Goal: Contribute content: Add original content to the website for others to see

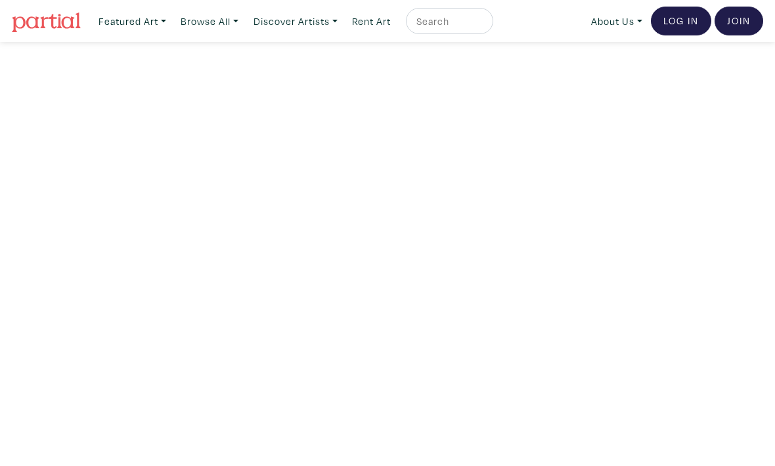
click at [686, 15] on link "Log In" at bounding box center [680, 21] width 60 height 29
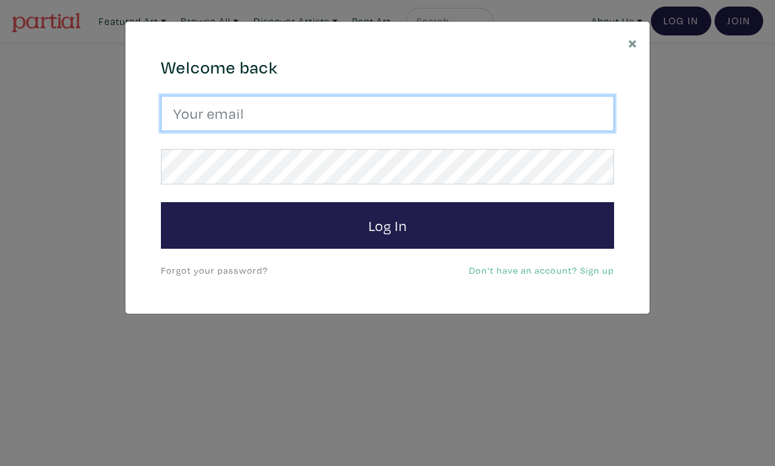
click at [565, 114] on input "email" at bounding box center [387, 113] width 453 height 35
type input "alyssawallaceart@gmail.com"
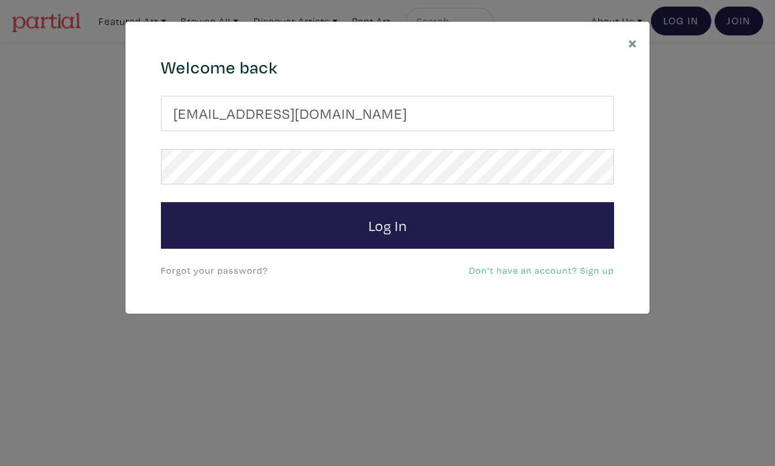
click at [387, 225] on button "Log In" at bounding box center [387, 225] width 453 height 47
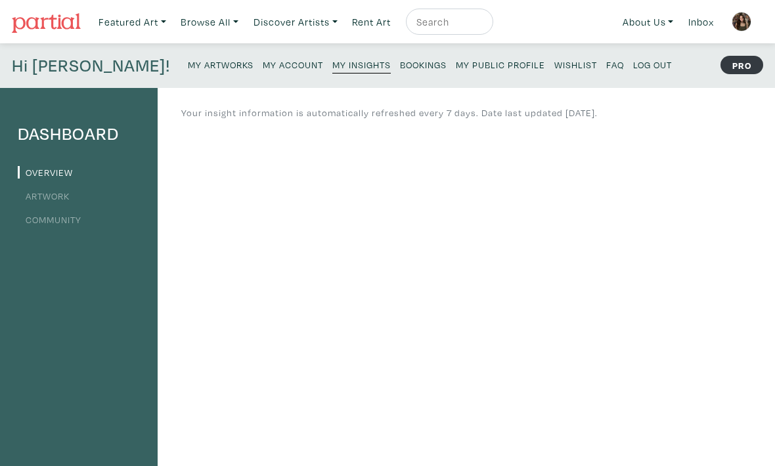
click at [400, 62] on small "Bookings" at bounding box center [423, 64] width 47 height 12
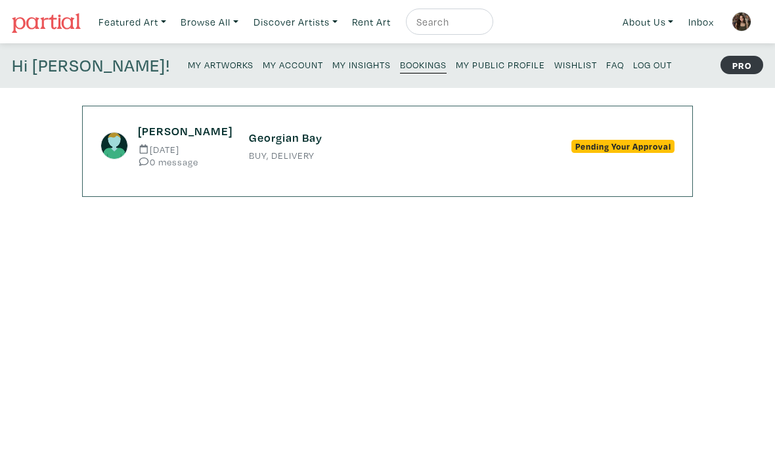
click at [527, 152] on div "Georgian Bay BUY, DELIVERY" at bounding box center [387, 146] width 297 height 30
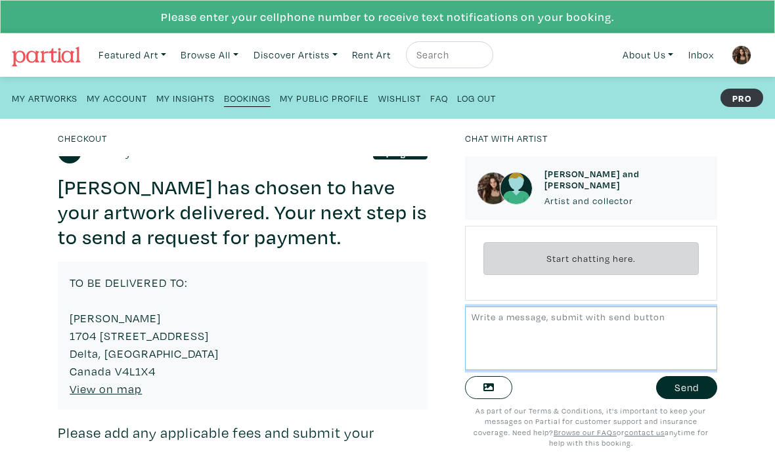
scroll to position [156, 0]
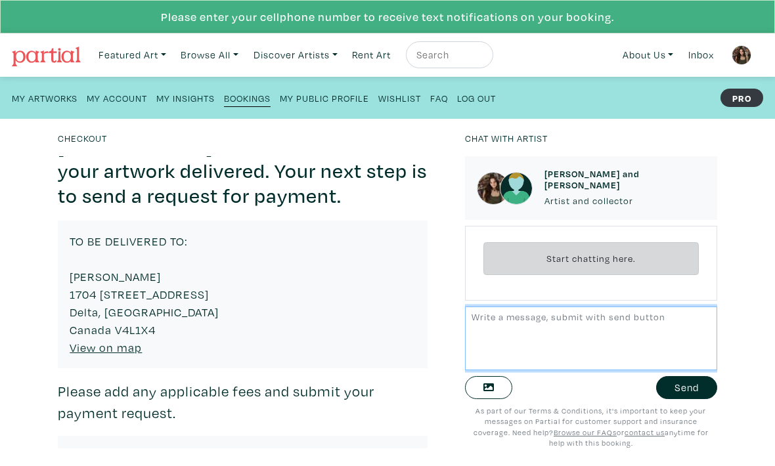
copy div "1704 58a st Delta, BC Canada V4L1X4"
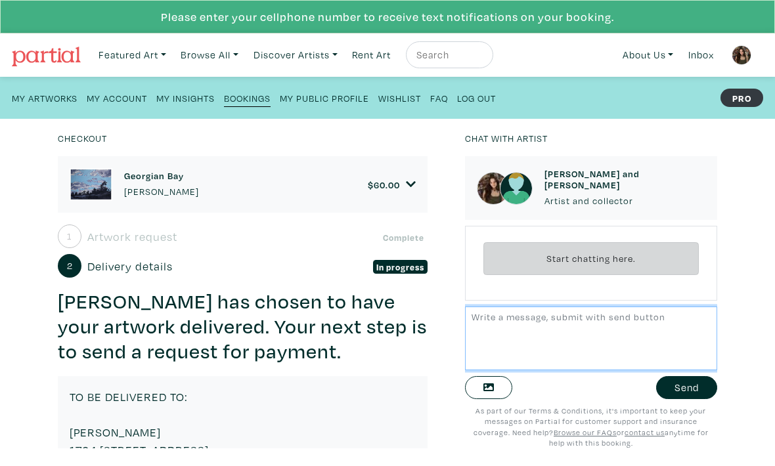
scroll to position [0, 0]
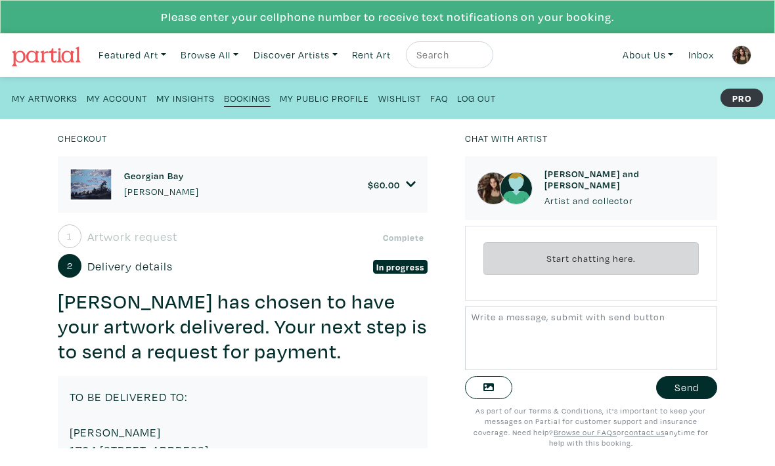
click at [414, 184] on icon at bounding box center [411, 185] width 11 height 12
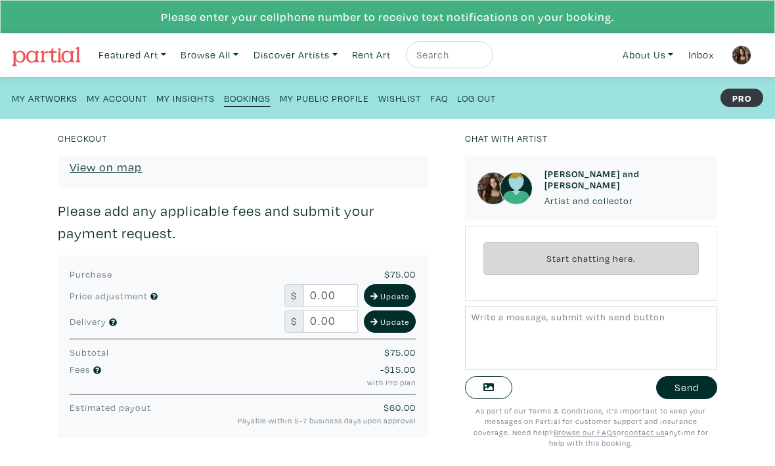
scroll to position [500, 0]
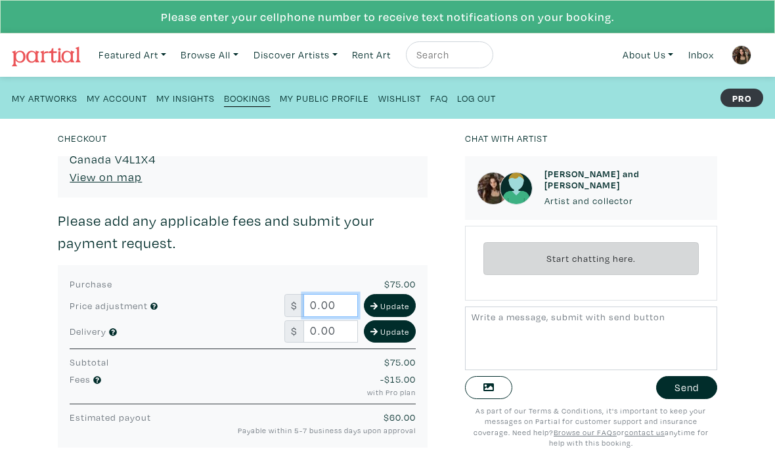
click at [325, 303] on input "0.00" at bounding box center [330, 305] width 54 height 23
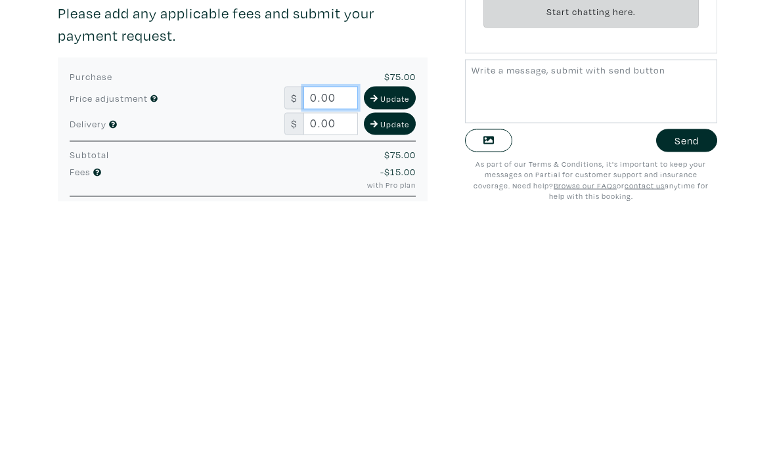
scroll to position [463, 0]
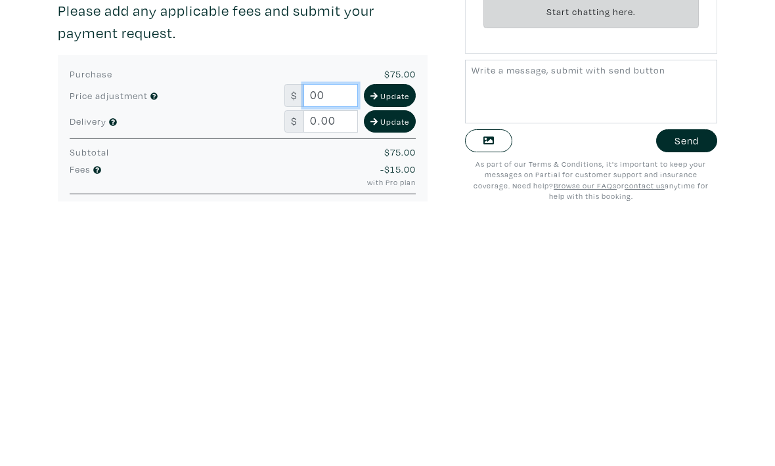
click at [322, 331] on input "00" at bounding box center [330, 342] width 54 height 23
type input "0"
type input "75.00"
click at [323, 357] on input "0.00" at bounding box center [330, 368] width 54 height 23
click at [329, 357] on input "00" at bounding box center [330, 368] width 54 height 23
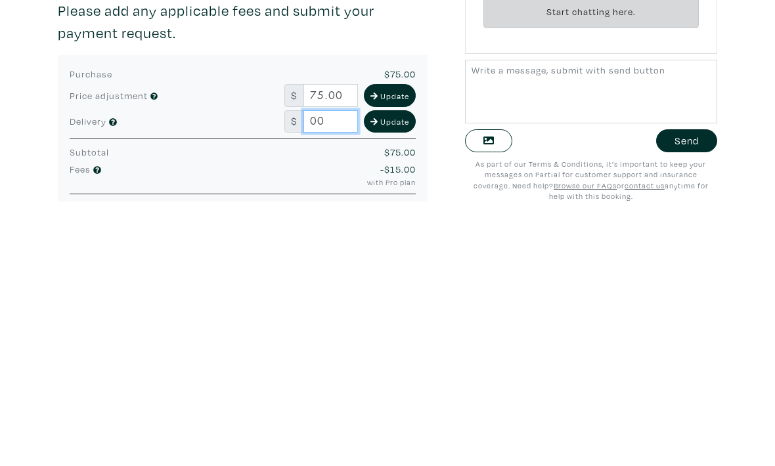
type input "0"
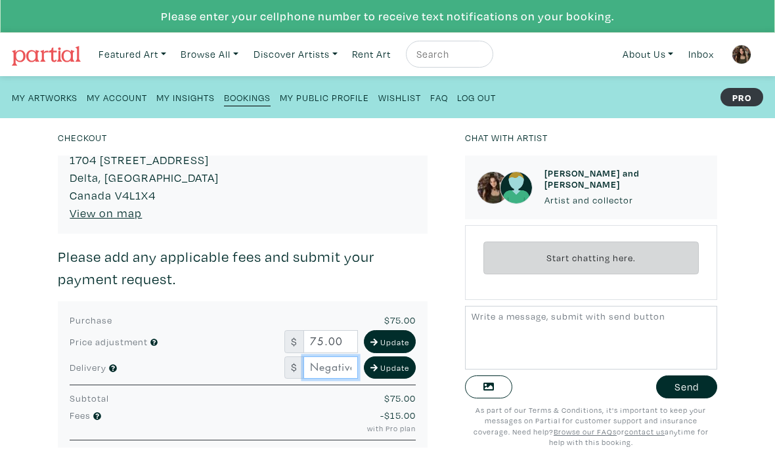
click at [324, 364] on input "text" at bounding box center [330, 368] width 54 height 23
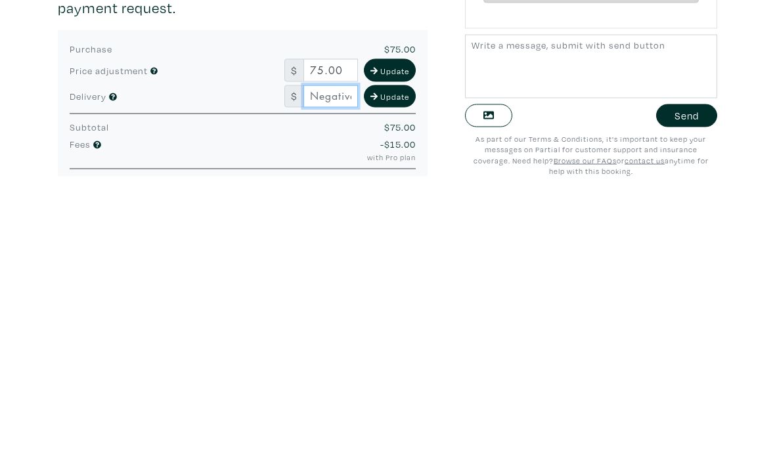
type input "0"
type input "5.00"
click at [391, 362] on small "Update" at bounding box center [394, 368] width 29 height 12
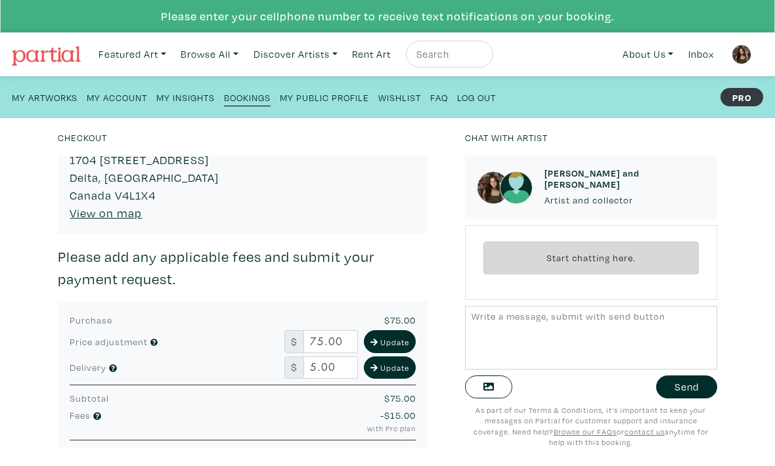
click at [395, 337] on small "Update" at bounding box center [394, 343] width 29 height 12
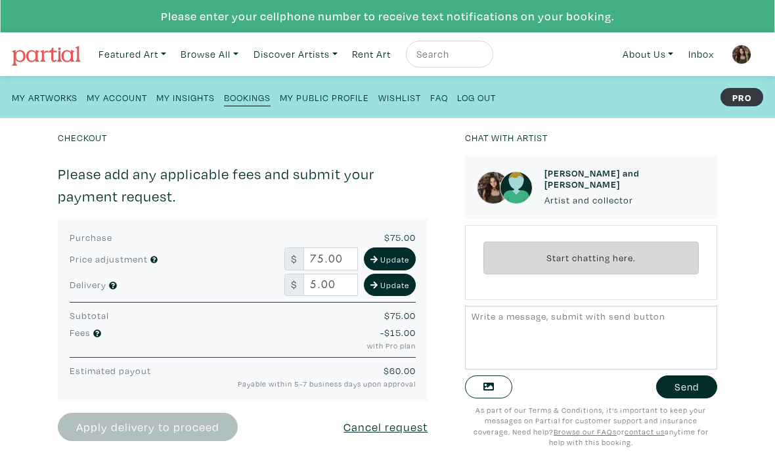
scroll to position [558, 0]
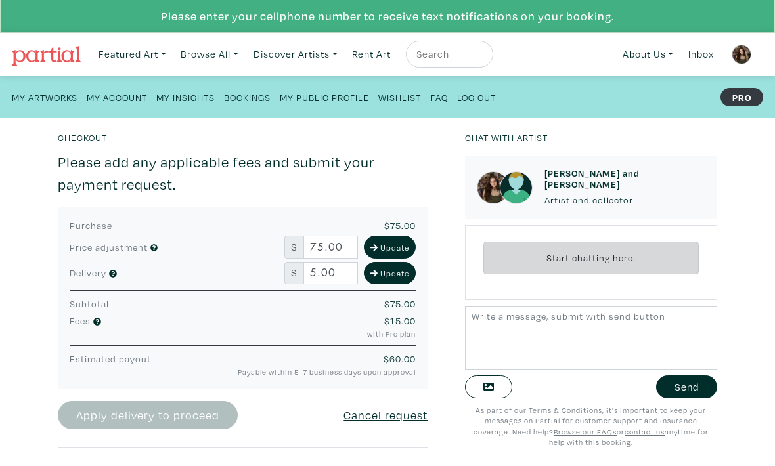
click at [391, 244] on small "Update" at bounding box center [394, 248] width 29 height 12
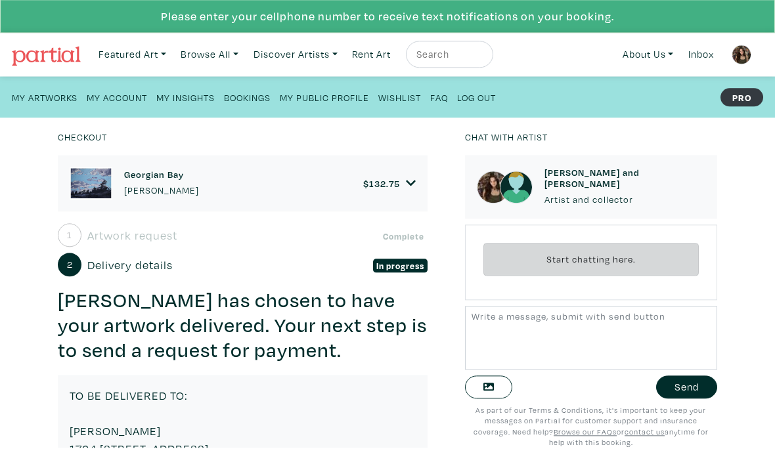
click at [377, 308] on h3 "[PERSON_NAME] has chosen to have your artwork delivered. Your next step is to s…" at bounding box center [243, 326] width 370 height 74
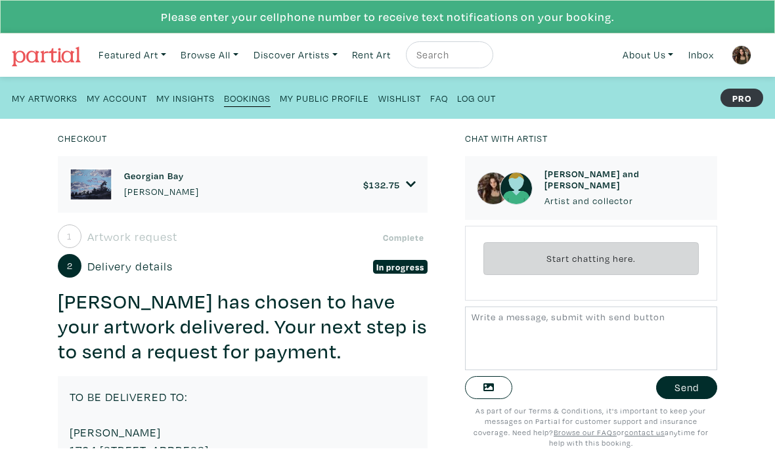
click at [404, 188] on link "$ 132.75" at bounding box center [389, 185] width 53 height 12
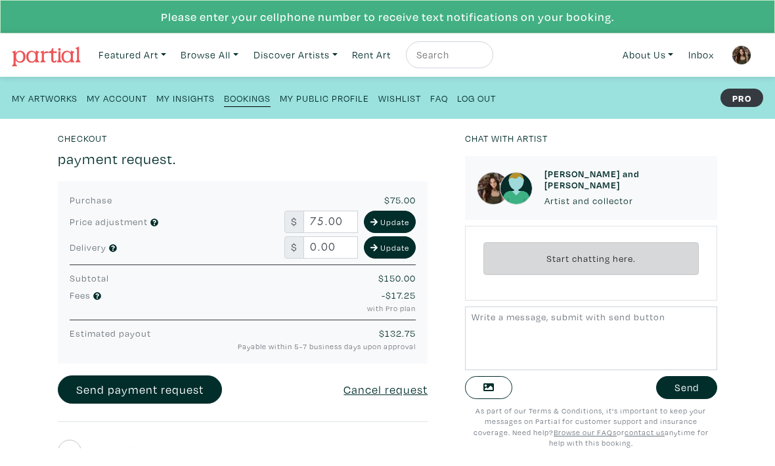
scroll to position [627, 0]
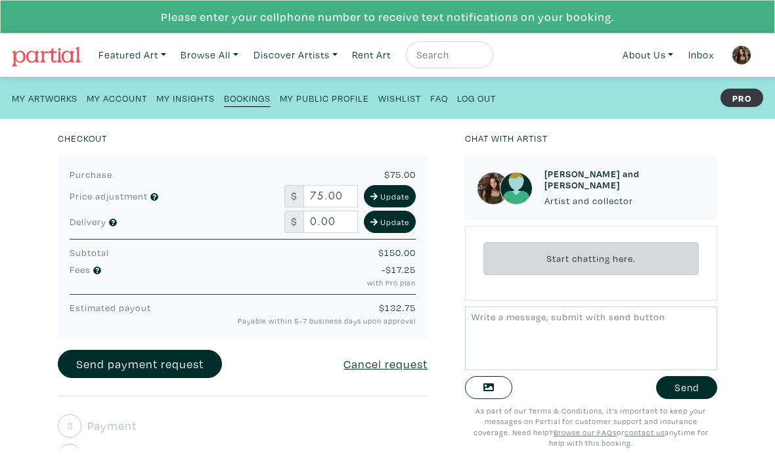
click at [360, 364] on u "Cancel request" at bounding box center [385, 363] width 84 height 15
click at [337, 188] on input "75.00" at bounding box center [330, 196] width 54 height 23
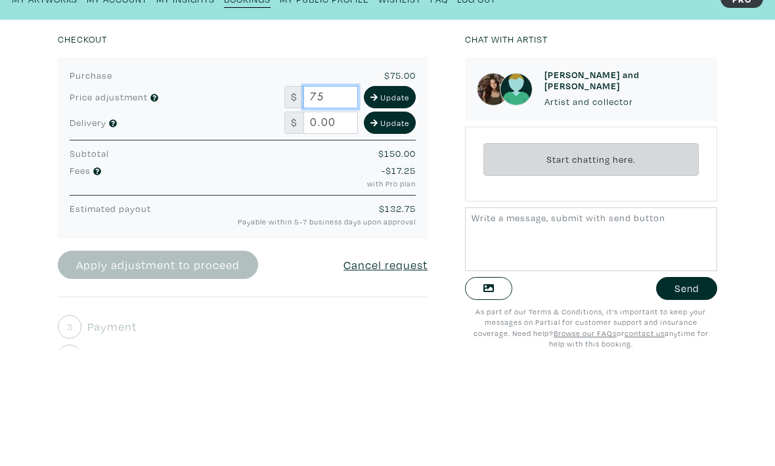
type input "7"
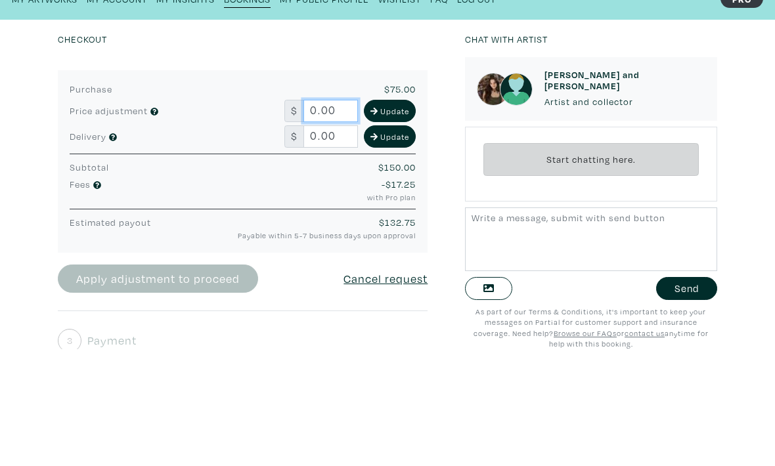
type input "0.00"
click at [383, 204] on small "Update" at bounding box center [394, 210] width 29 height 12
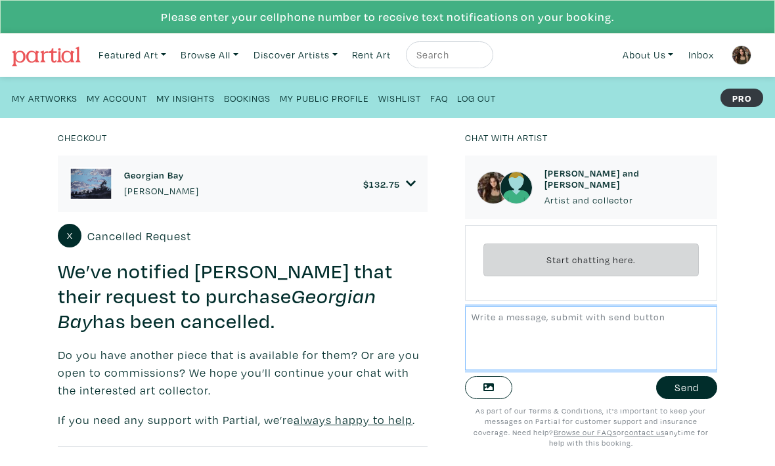
scroll to position [2, 0]
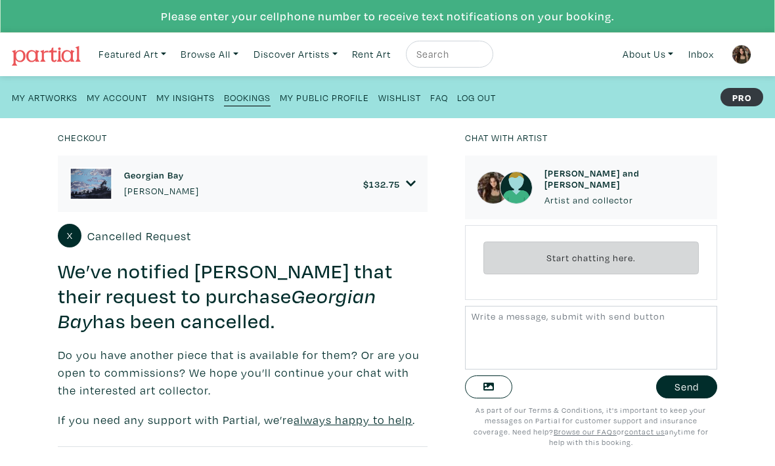
click at [408, 181] on icon at bounding box center [411, 185] width 11 height 12
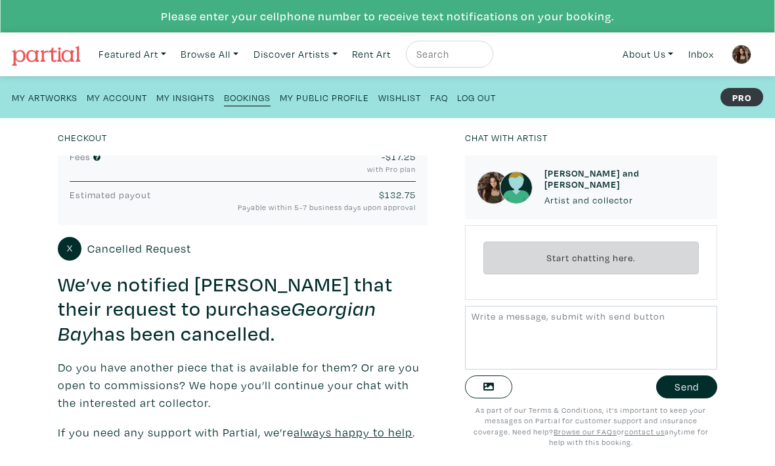
scroll to position [197, 0]
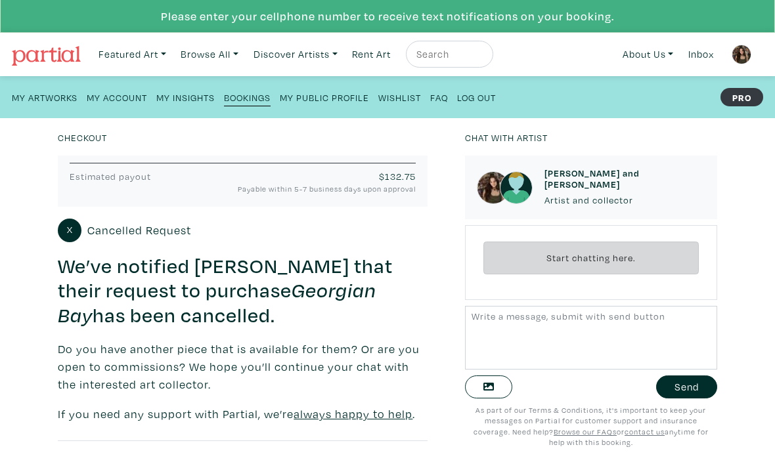
click at [336, 416] on u "always happy to help" at bounding box center [352, 414] width 119 height 15
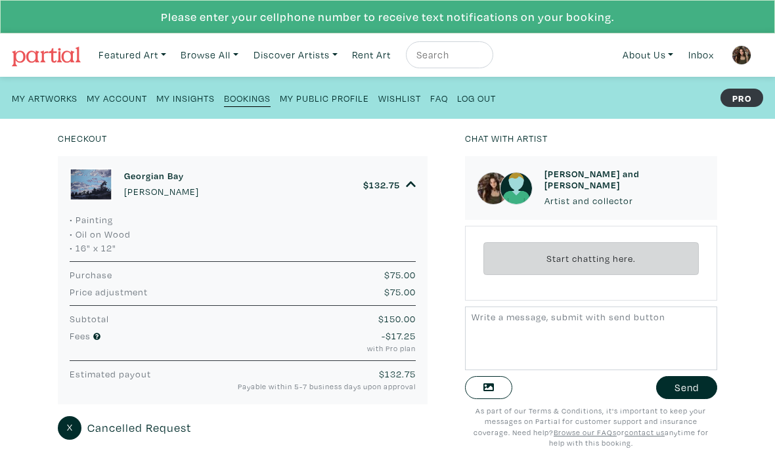
click at [607, 173] on h6 "[PERSON_NAME] and [PERSON_NAME]" at bounding box center [624, 179] width 160 height 23
click at [601, 179] on h6 "[PERSON_NAME] and [PERSON_NAME]" at bounding box center [624, 179] width 160 height 23
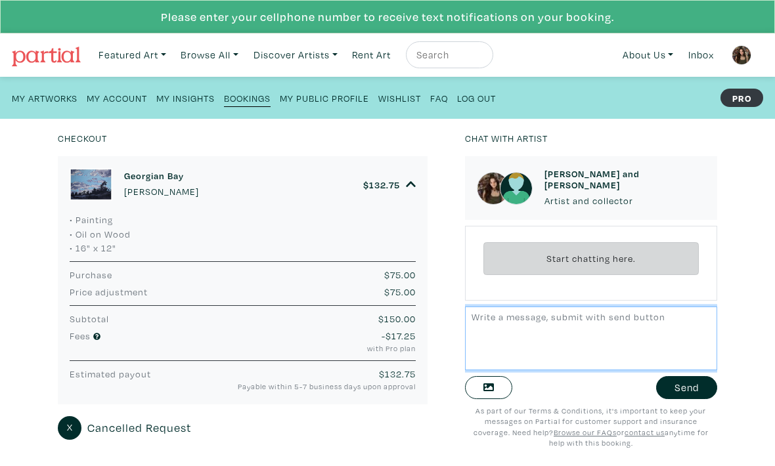
click at [601, 327] on textarea at bounding box center [590, 339] width 251 height 64
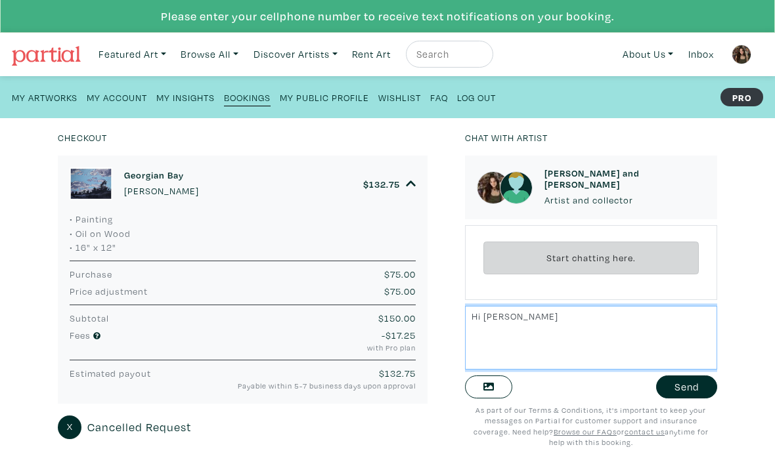
type textarea "Hi [PERSON_NAME]"
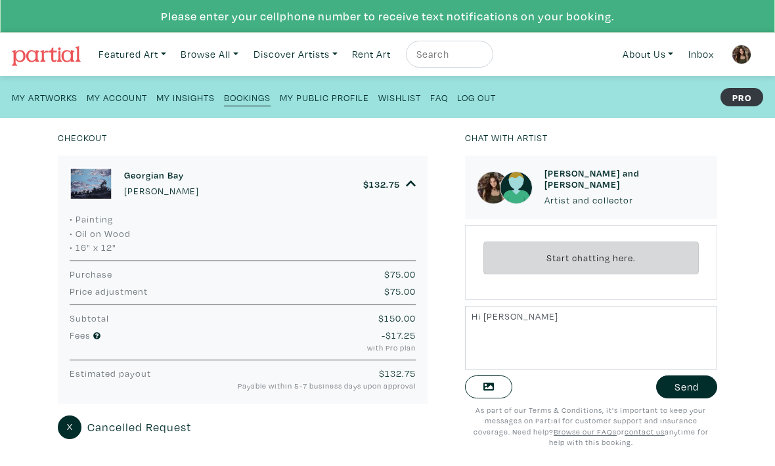
click at [72, 423] on small "X" at bounding box center [70, 427] width 6 height 9
click at [120, 423] on span "Cancelled Request" at bounding box center [139, 428] width 104 height 18
click at [408, 179] on icon at bounding box center [411, 185] width 11 height 12
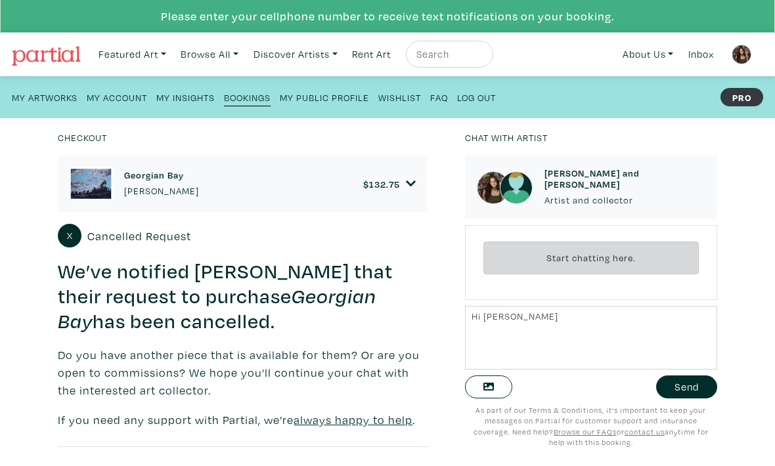
click at [400, 184] on link "$ 132.75" at bounding box center [389, 185] width 53 height 12
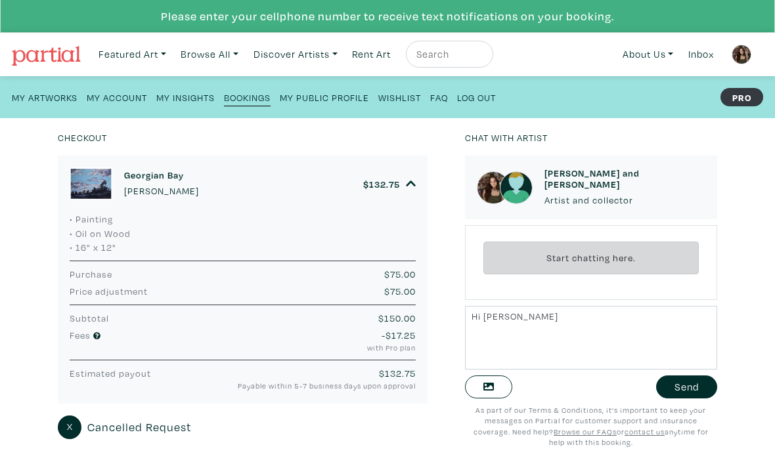
click at [403, 184] on link "$ 132.75" at bounding box center [389, 185] width 53 height 12
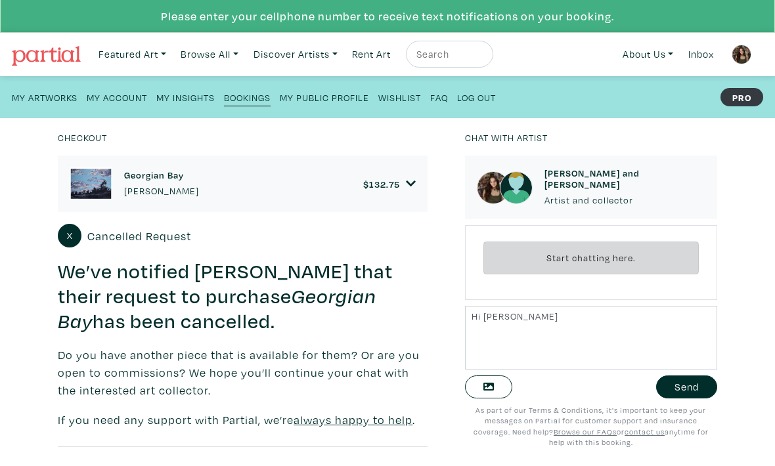
click at [398, 182] on span "132.75" at bounding box center [384, 185] width 31 height 12
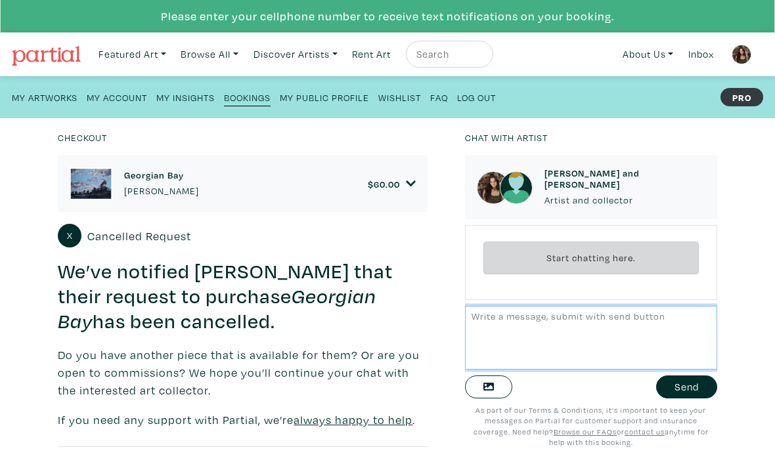
scroll to position [-3, 0]
click at [566, 324] on textarea at bounding box center [590, 339] width 251 height 64
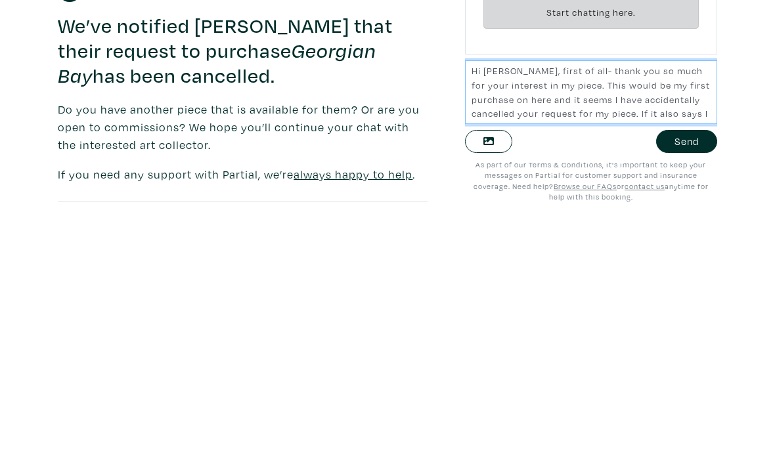
scroll to position [9, 0]
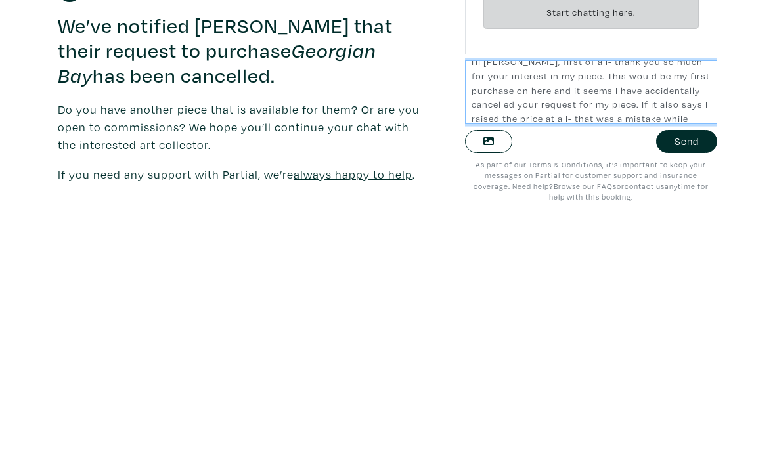
click at [613, 307] on textarea "Hi Jessica, first of all- thank you so much for your interest in my piece. This…" at bounding box center [590, 339] width 251 height 64
click at [704, 307] on textarea "Hi Jessica, first of all- thank you so much for your interest in my piece. This…" at bounding box center [590, 339] width 251 height 64
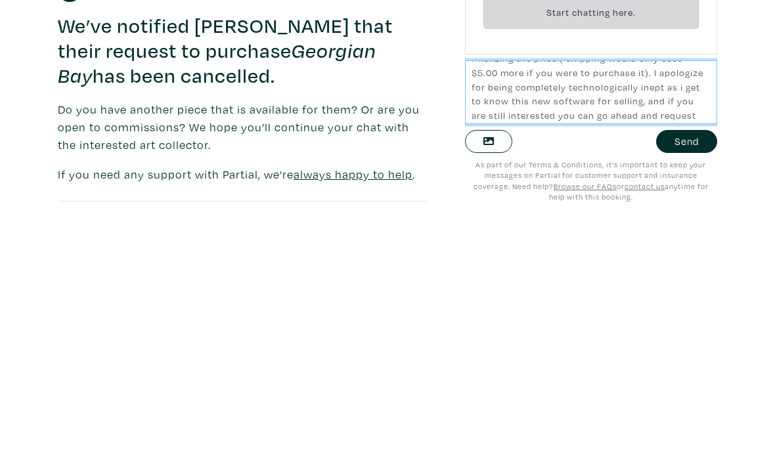
click at [587, 307] on textarea "Hi Jessica, first of all- thank you so much for your interest in my piece. This…" at bounding box center [590, 339] width 251 height 64
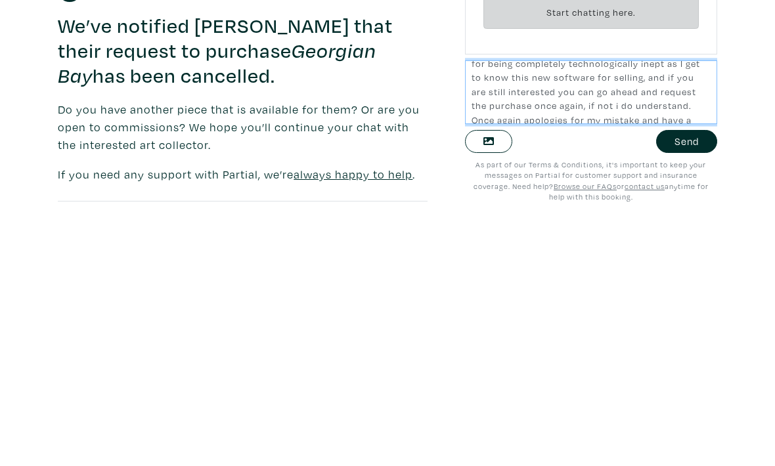
scroll to position [110, 0]
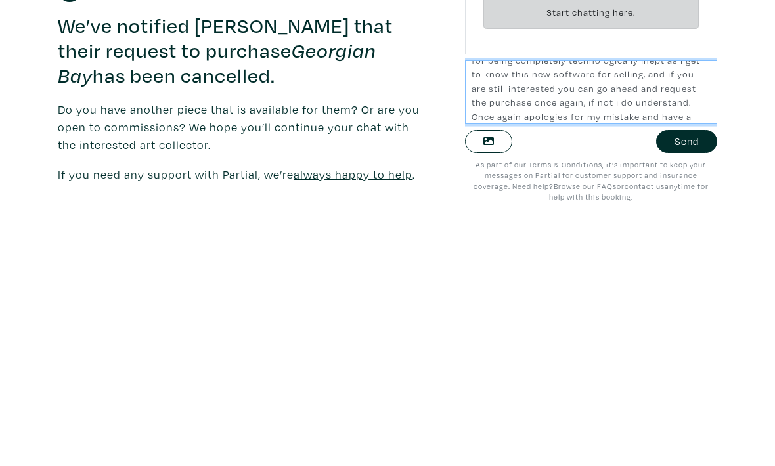
click at [494, 307] on textarea "Hi Jessica, first of all- thank you so much for your interest in my piece. This…" at bounding box center [590, 339] width 251 height 64
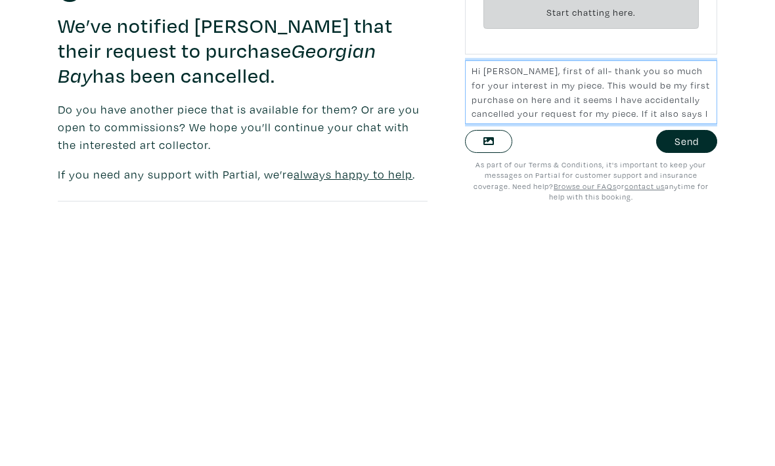
scroll to position [0, 0]
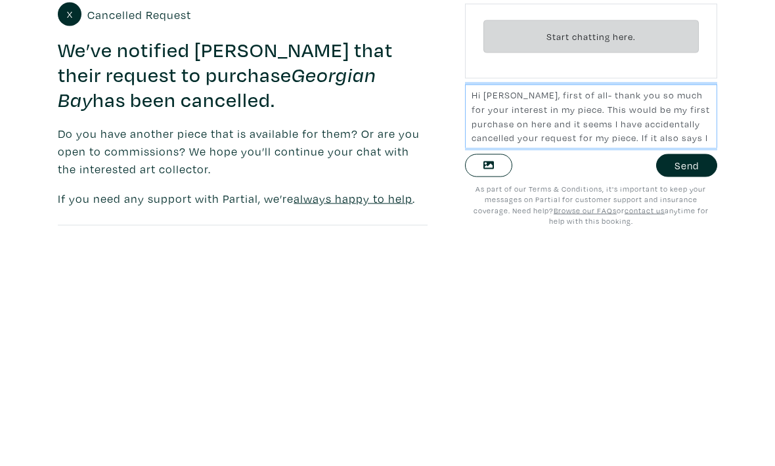
type textarea "Hi Jessica, first of all- thank you so much for your interest in my piece. This…"
click at [685, 376] on button "Send" at bounding box center [686, 387] width 61 height 23
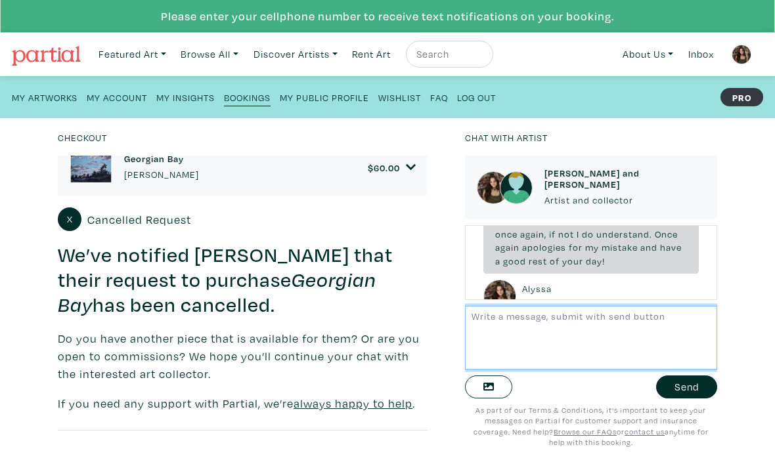
scroll to position [16, 0]
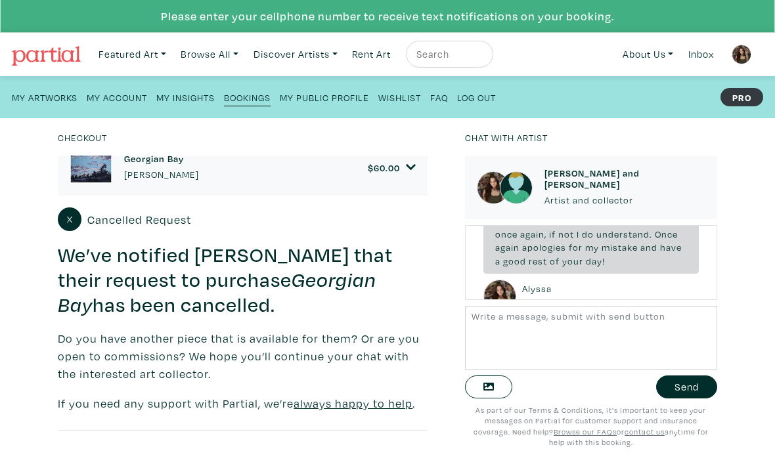
click at [408, 167] on icon at bounding box center [411, 168] width 10 height 6
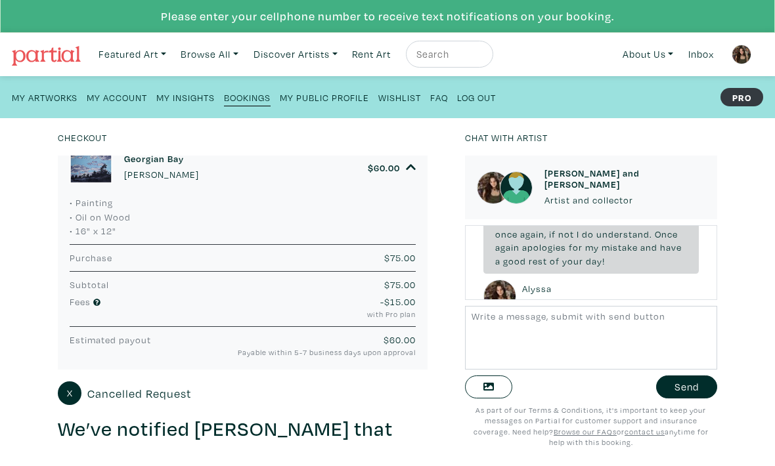
click at [359, 347] on small "Payable within 5-7 business days upon approval" at bounding box center [304, 352] width 224 height 11
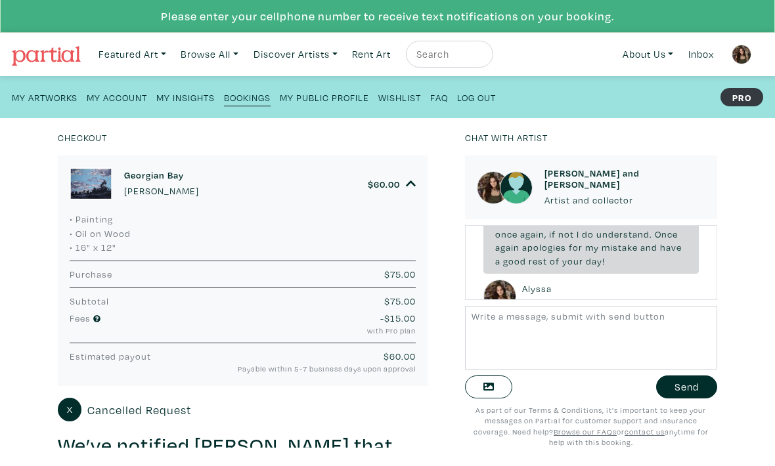
scroll to position [0, 0]
click at [519, 177] on img at bounding box center [516, 188] width 33 height 33
click at [188, 95] on small "My Insights" at bounding box center [185, 98] width 58 height 12
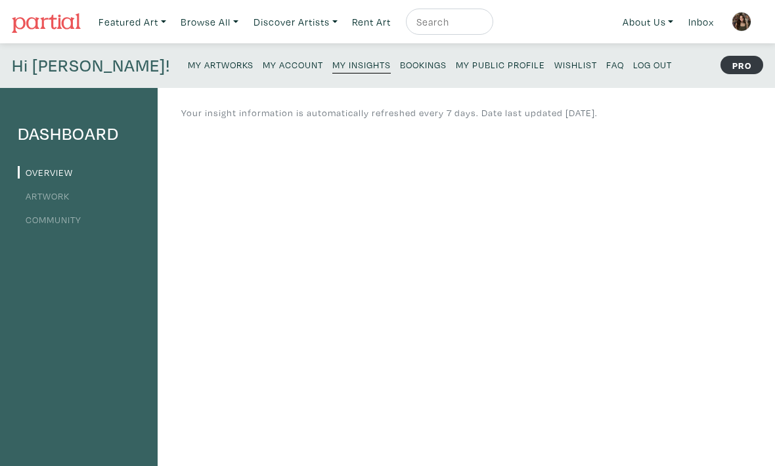
click at [61, 195] on link "Artwork" at bounding box center [44, 196] width 52 height 12
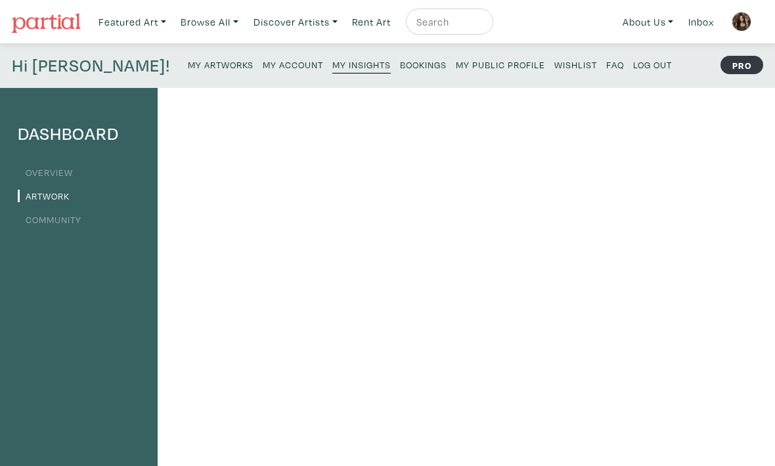
click at [263, 57] on link "My Account" at bounding box center [293, 64] width 60 height 18
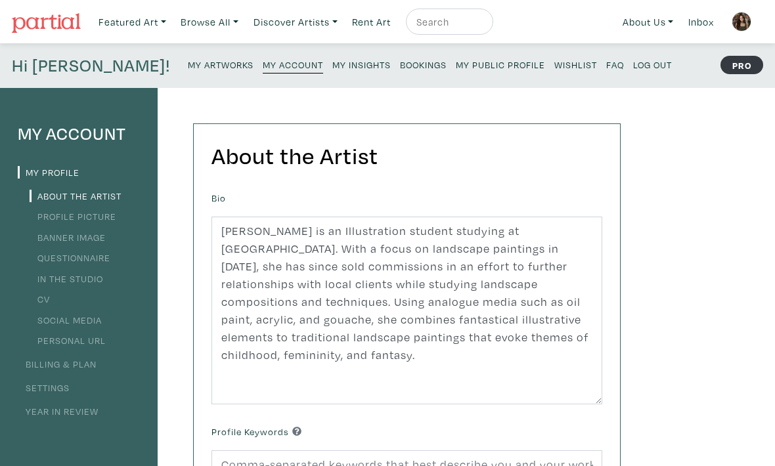
click at [118, 83] on div "Hi Alyssa! My Artworks My Account My Insights Bookings My Public Profile Wishli…" at bounding box center [387, 65] width 775 height 45
click at [188, 68] on small "My Artworks" at bounding box center [221, 64] width 66 height 12
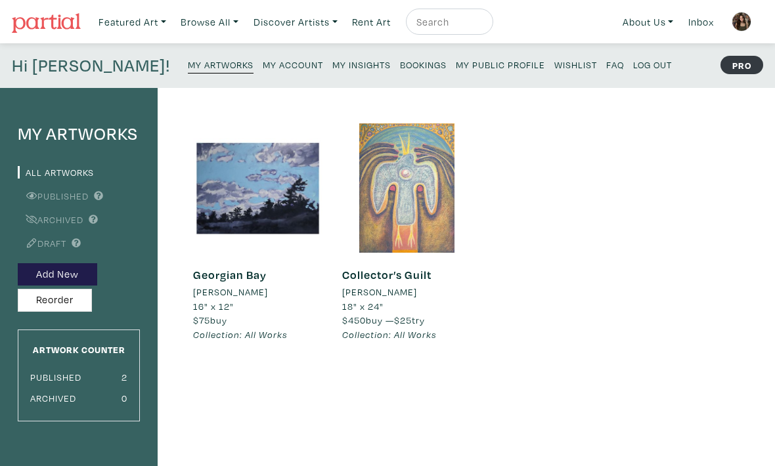
click at [81, 271] on button "Add New" at bounding box center [57, 274] width 79 height 23
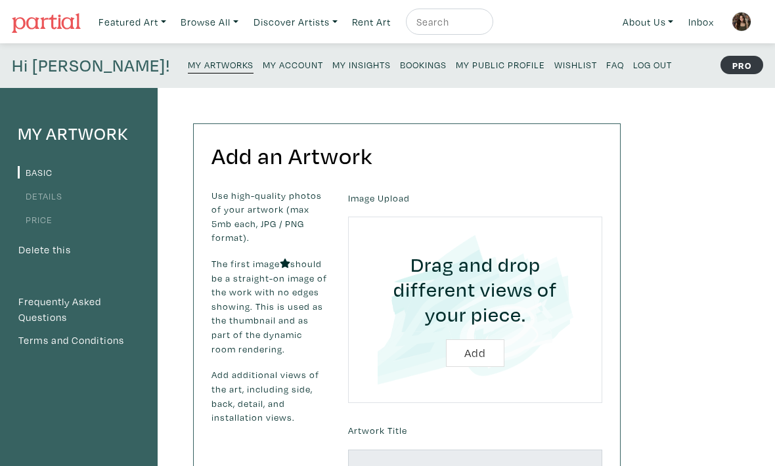
click at [470, 352] on input "file" at bounding box center [474, 310] width 217 height 150
type input "C:\fakepath\Entry 2 - Big Hug by [PERSON_NAME] .jpg"
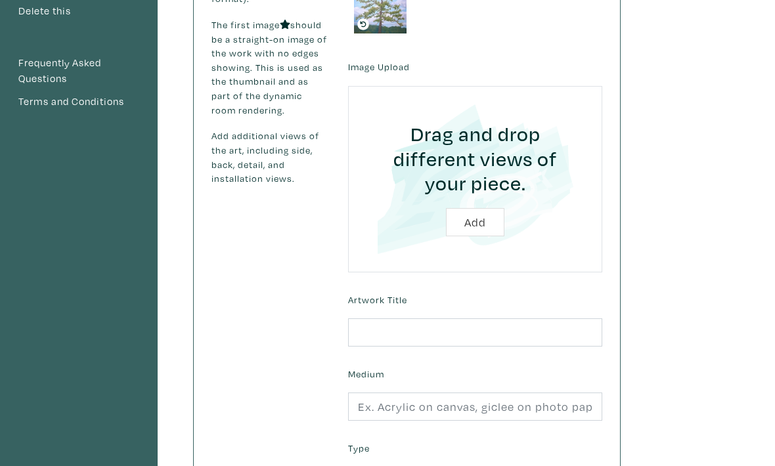
scroll to position [240, 0]
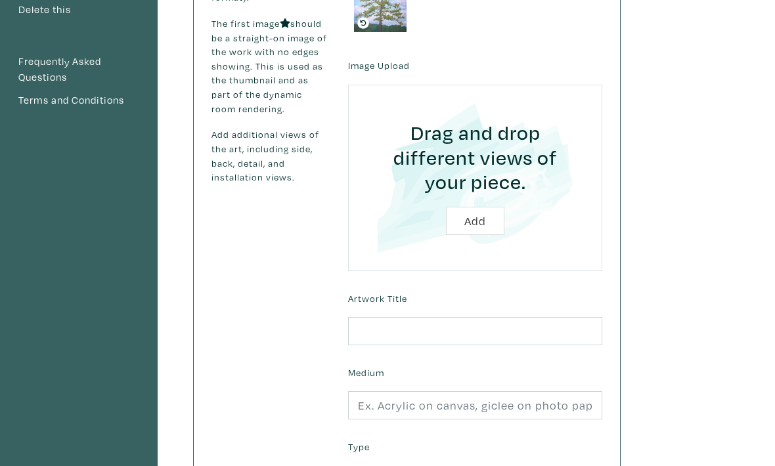
click at [478, 214] on input "file" at bounding box center [474, 179] width 217 height 150
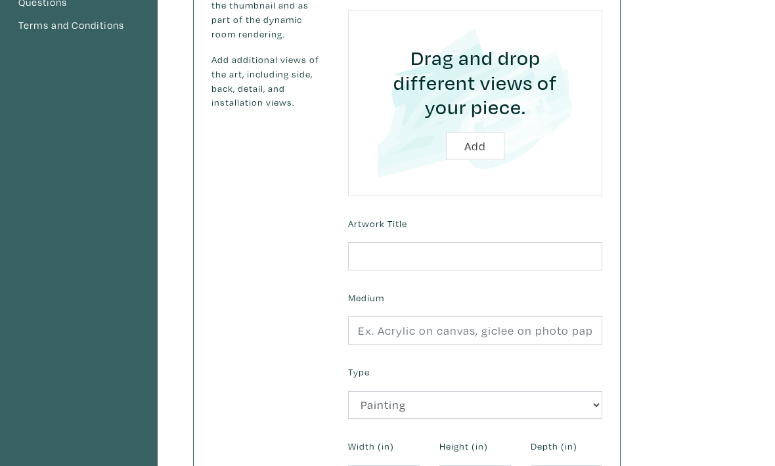
scroll to position [385, 0]
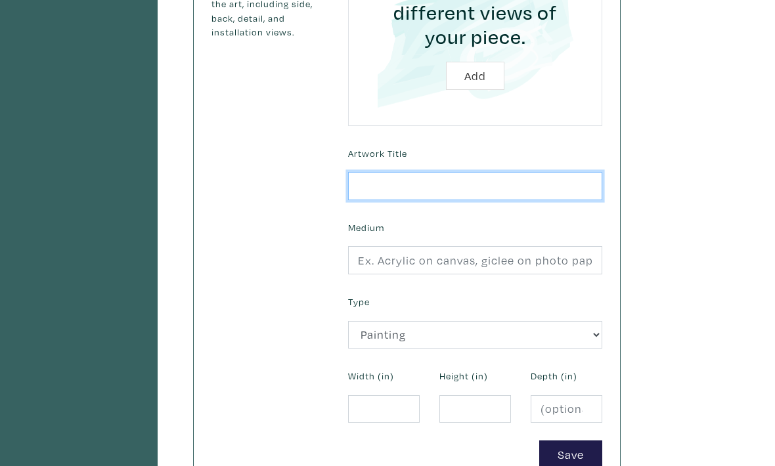
click at [544, 188] on input "text" at bounding box center [475, 186] width 254 height 28
type input "Big Pine"
click at [475, 75] on button "Add" at bounding box center [475, 76] width 58 height 28
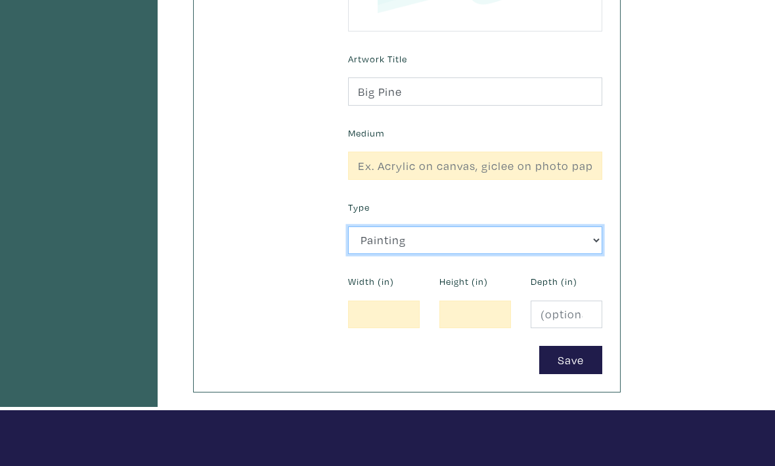
click at [551, 242] on select "2D Works Drawing / Print Painting Photography Sculpture Textile and Fibre Arts" at bounding box center [475, 241] width 254 height 28
click at [577, 240] on select "2D Works Drawing / Print Painting Photography Sculpture Textile and Fibre Arts" at bounding box center [475, 240] width 254 height 28
click at [568, 254] on select "2D Works Drawing / Print Painting Photography Sculpture Textile and Fibre Arts" at bounding box center [475, 240] width 254 height 28
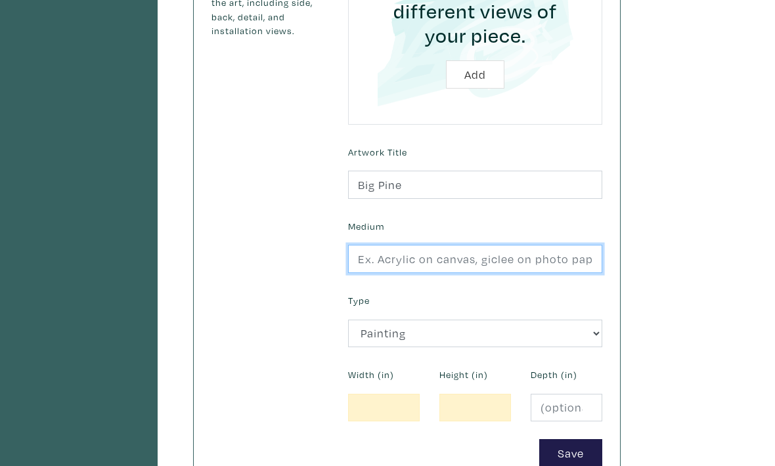
click at [566, 261] on input "text" at bounding box center [475, 259] width 254 height 28
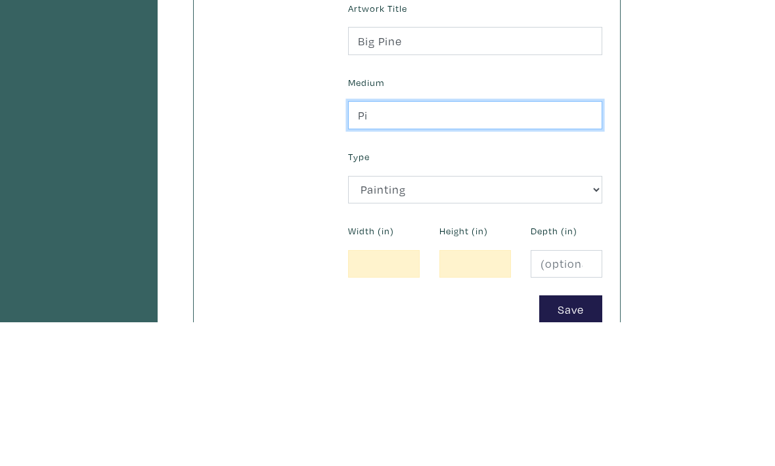
type input "P"
click at [377, 245] on input "Oil, Gouache on canvas" at bounding box center [475, 259] width 254 height 28
type input "Oil and Gouache on canvas"
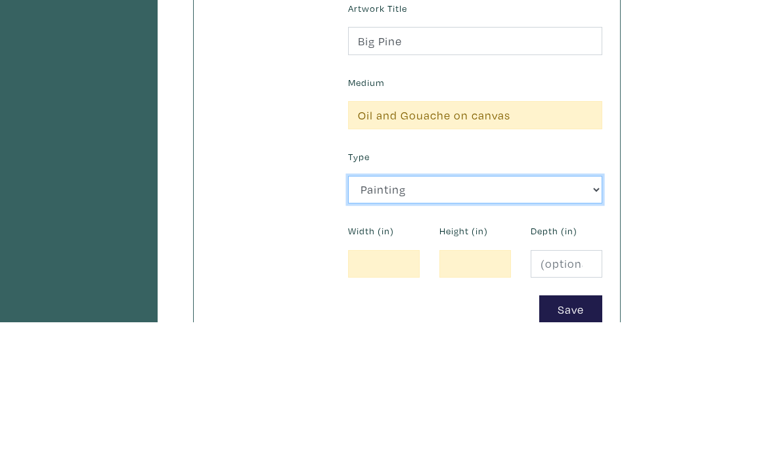
click at [557, 320] on select "2D Works Drawing / Print Painting Photography Sculpture Textile and Fibre Arts" at bounding box center [475, 334] width 254 height 28
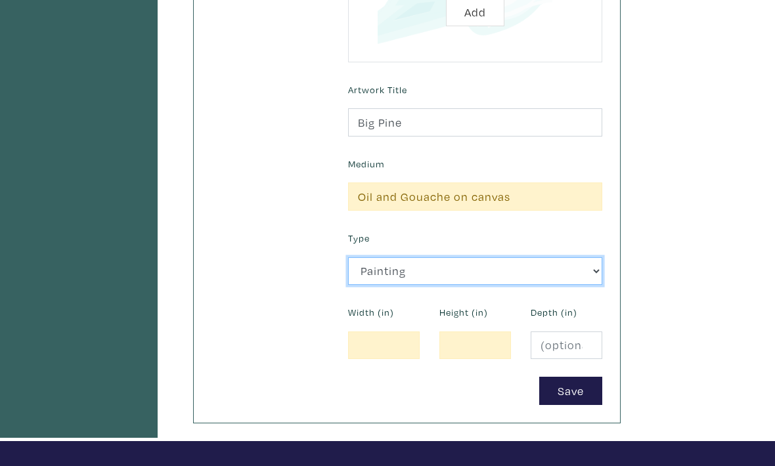
scroll to position [448, 0]
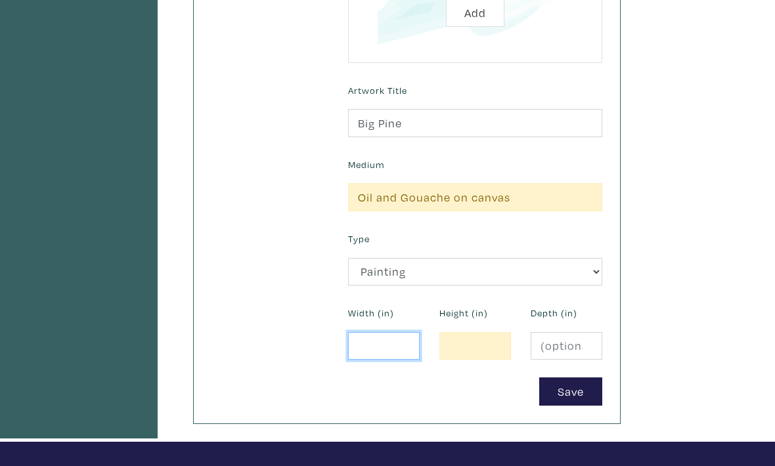
click at [377, 350] on input "number" at bounding box center [384, 346] width 72 height 28
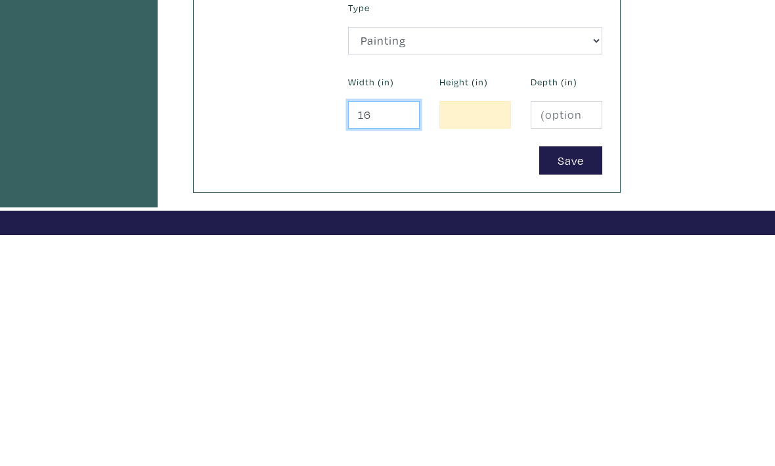
type input "16"
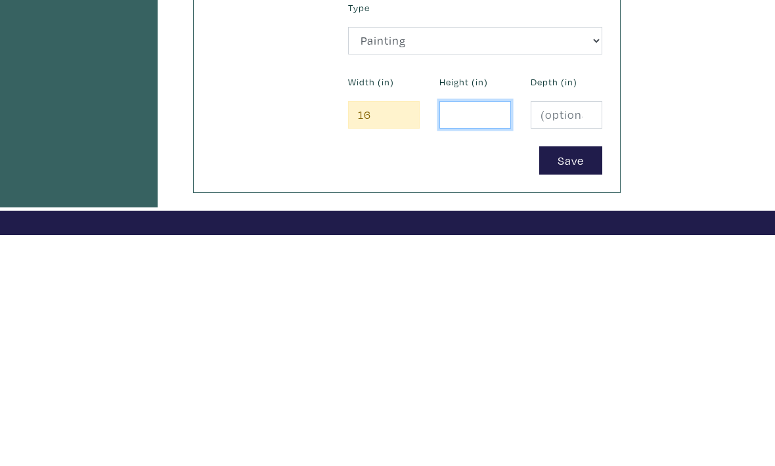
click at [471, 332] on input "number" at bounding box center [475, 346] width 72 height 28
type input "20"
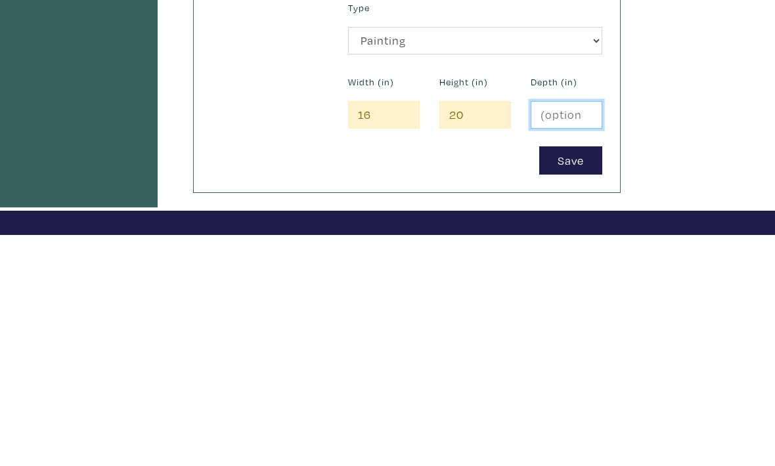
click at [570, 332] on input "number" at bounding box center [566, 346] width 72 height 28
type input "1.5"
click at [577, 377] on button "Save" at bounding box center [570, 391] width 63 height 28
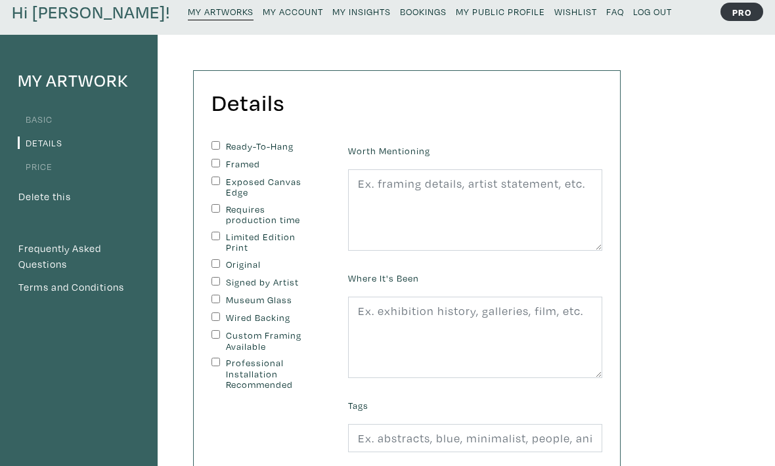
scroll to position [64, 0]
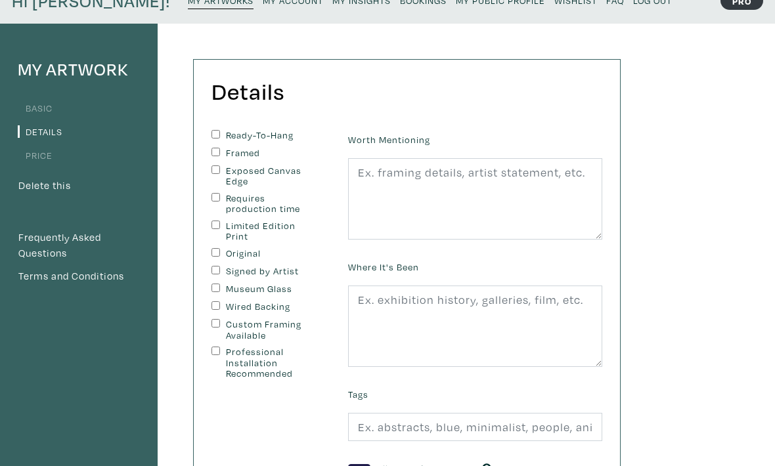
click at [213, 131] on input "Ready-To-Hang" at bounding box center [215, 135] width 9 height 9
checkbox input "true"
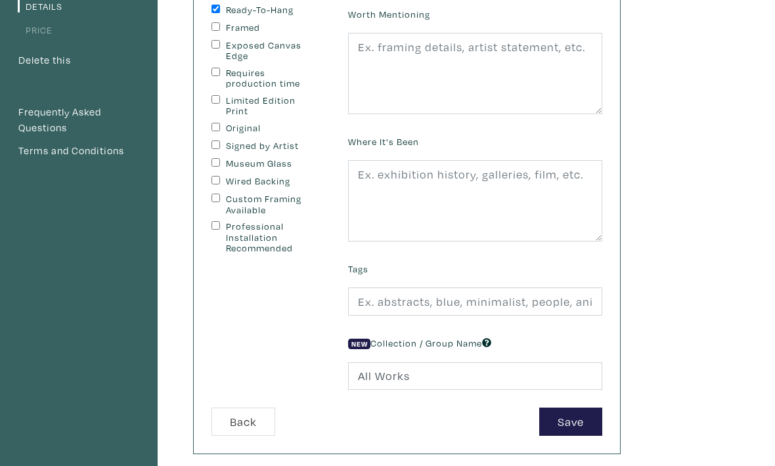
scroll to position [191, 0]
click at [219, 144] on input "Signed by Artist" at bounding box center [215, 143] width 9 height 9
click at [220, 146] on input "Signed by Artist" at bounding box center [215, 143] width 9 height 9
checkbox input "false"
click at [220, 123] on input "Original" at bounding box center [215, 125] width 9 height 9
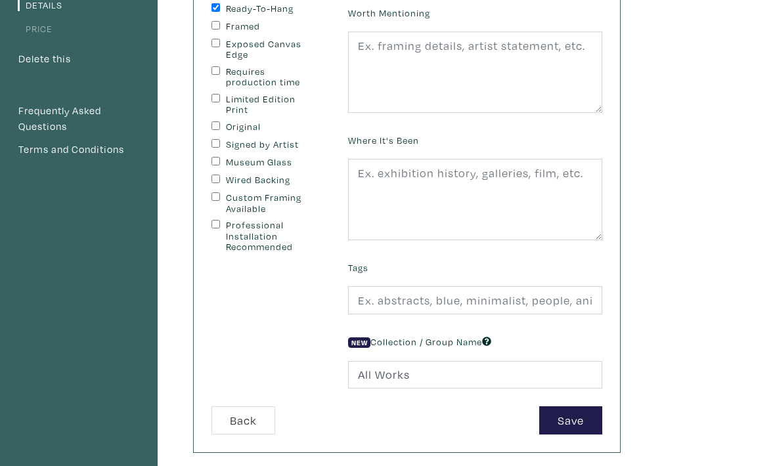
checkbox input "true"
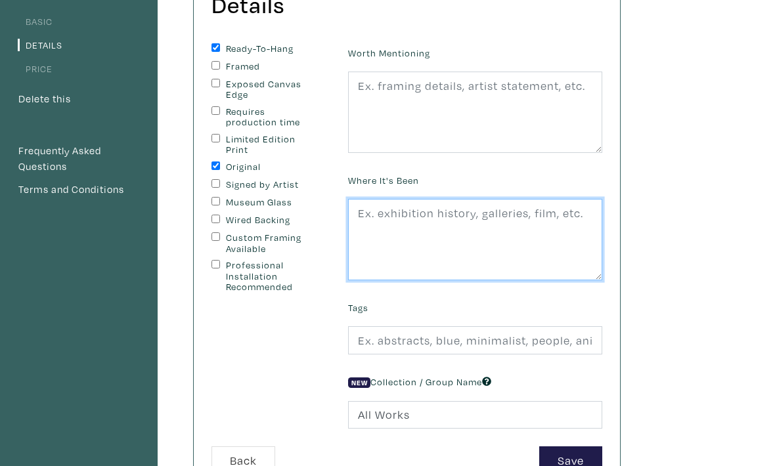
click at [561, 209] on textarea at bounding box center [475, 239] width 254 height 81
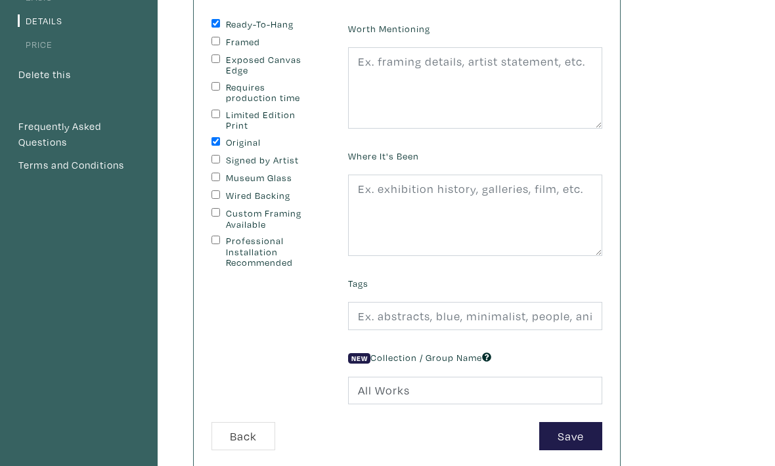
scroll to position [172, 0]
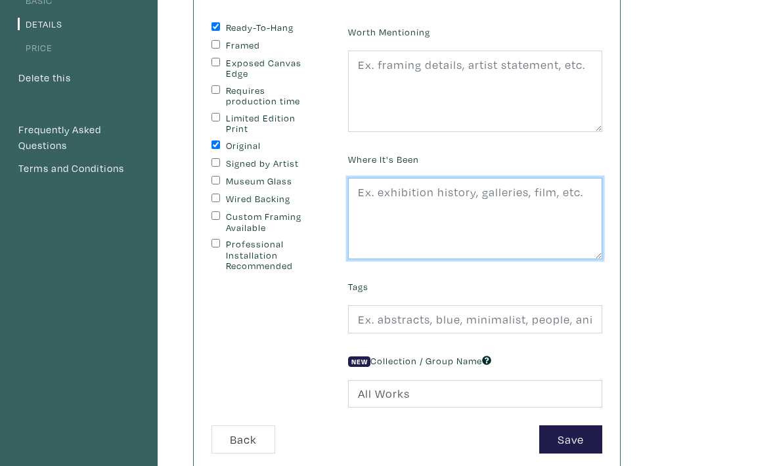
click at [536, 211] on textarea at bounding box center [475, 218] width 254 height 81
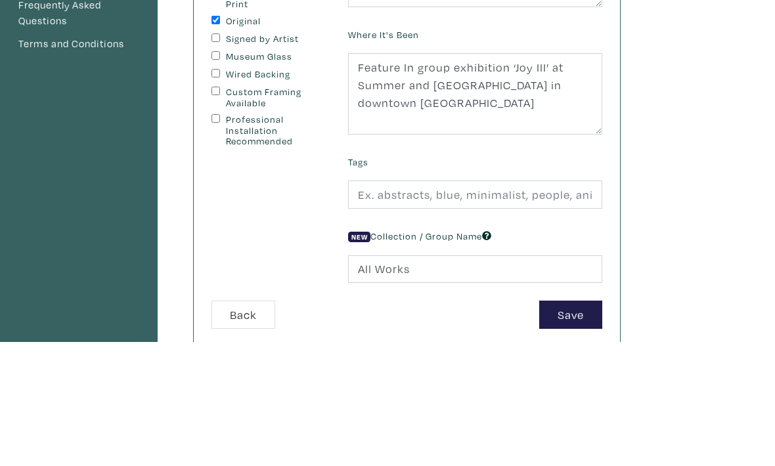
scroll to position [297, 0]
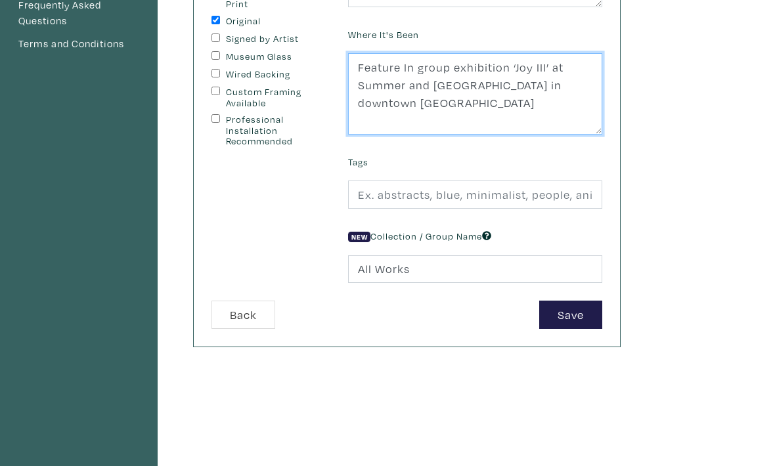
type textarea "Feature In group exhibition ‘Joy III’ at Summer and [GEOGRAPHIC_DATA] in downto…"
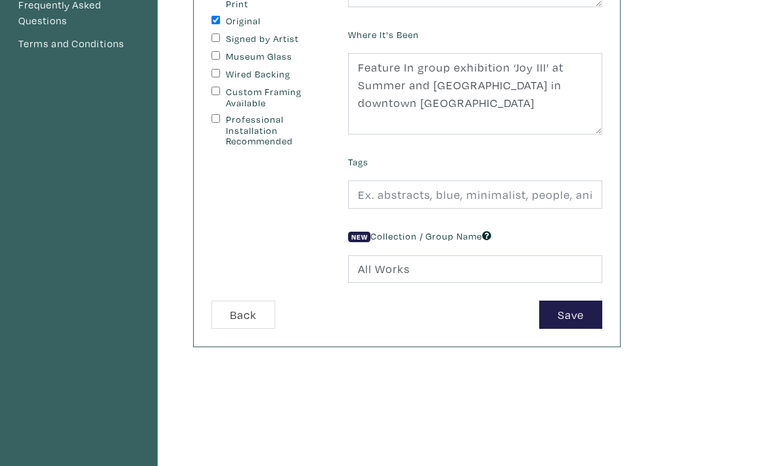
click at [570, 313] on button "Save" at bounding box center [570, 315] width 63 height 28
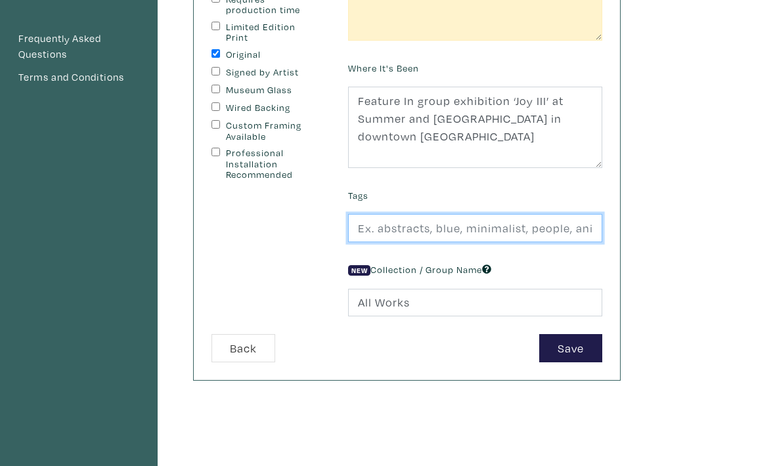
click at [550, 228] on input "text" at bounding box center [475, 229] width 254 height 28
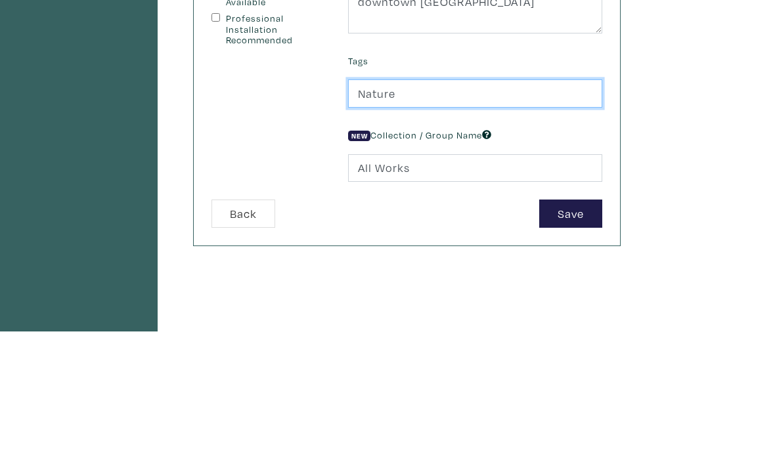
click at [570, 335] on button "Save" at bounding box center [570, 349] width 63 height 28
click at [527, 215] on input "Nature" at bounding box center [475, 229] width 254 height 28
type input "Nature,"
click at [570, 335] on button "Save" at bounding box center [570, 349] width 63 height 28
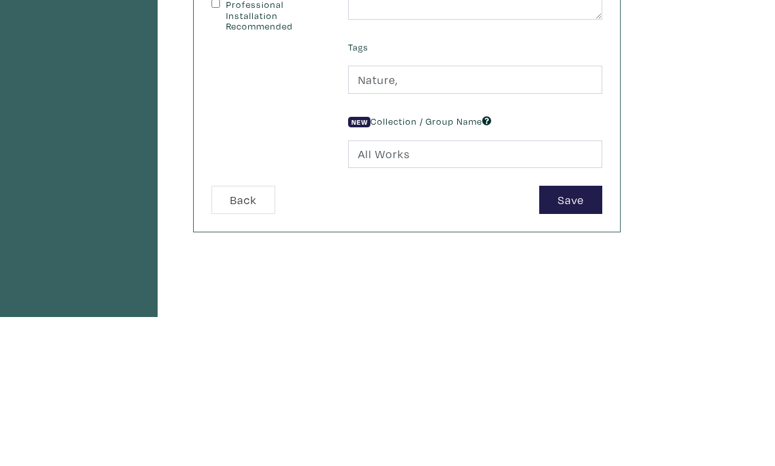
scroll to position [412, 0]
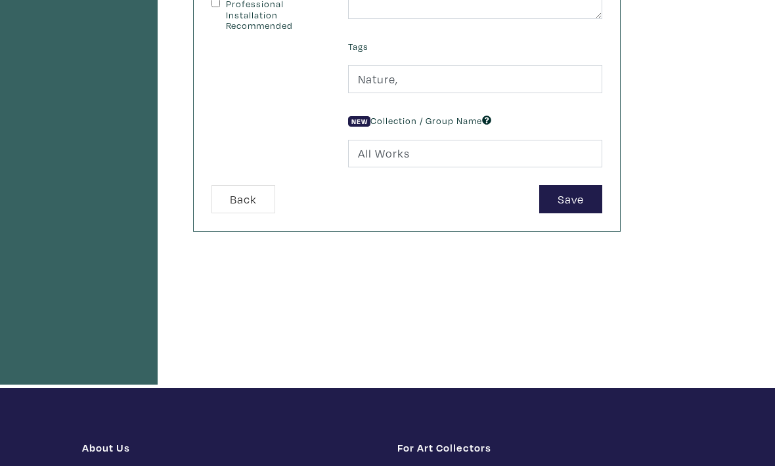
click at [580, 199] on button "Save" at bounding box center [570, 199] width 63 height 28
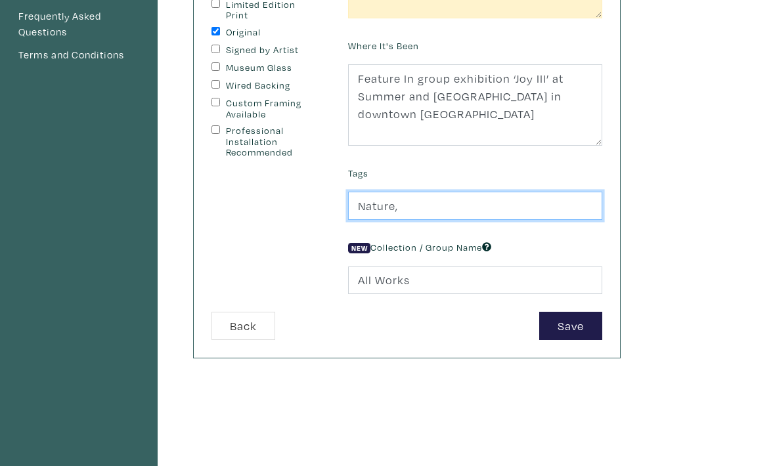
click at [535, 207] on input "Nature," at bounding box center [475, 206] width 254 height 28
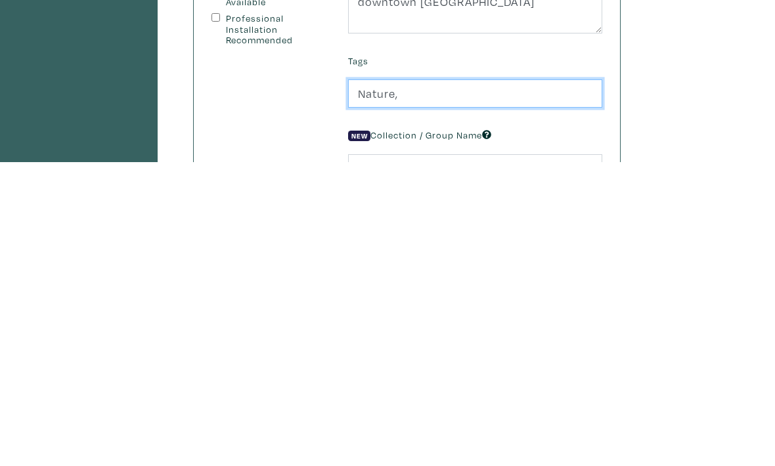
scroll to position [32, 0]
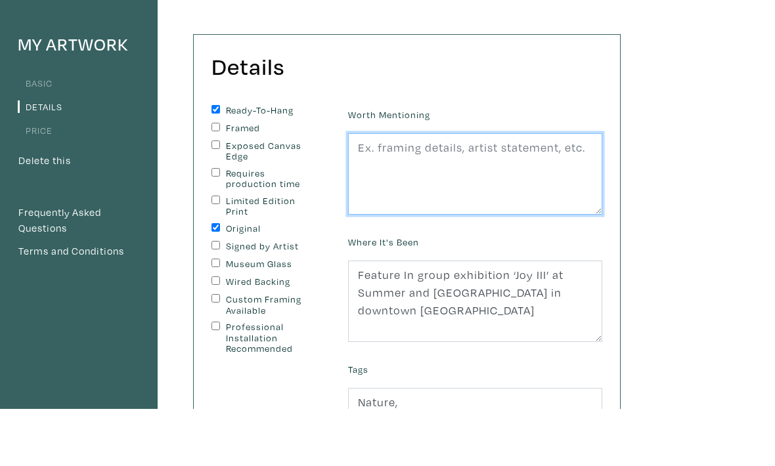
click at [540, 190] on textarea at bounding box center [475, 230] width 254 height 81
type textarea "T"
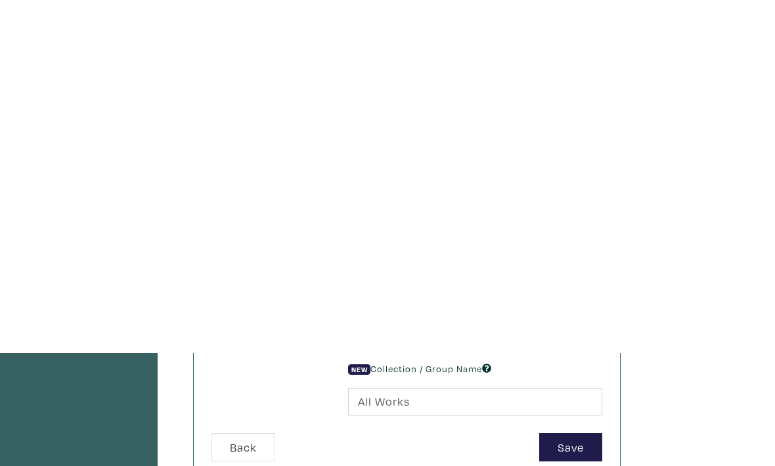
scroll to position [78, 0]
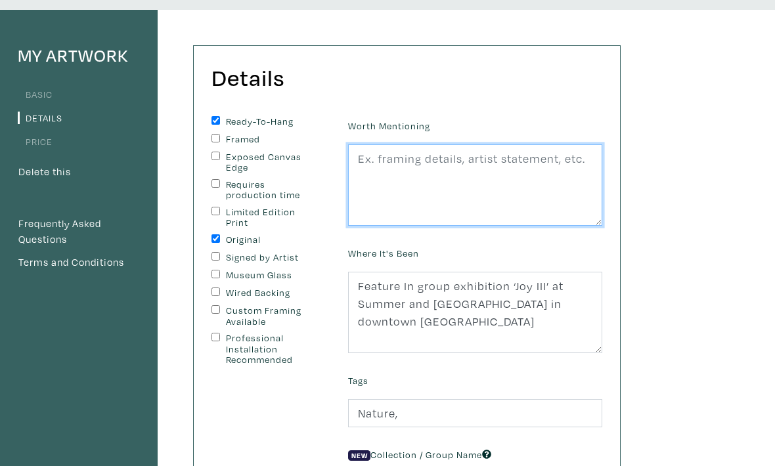
click at [531, 181] on textarea at bounding box center [475, 184] width 254 height 81
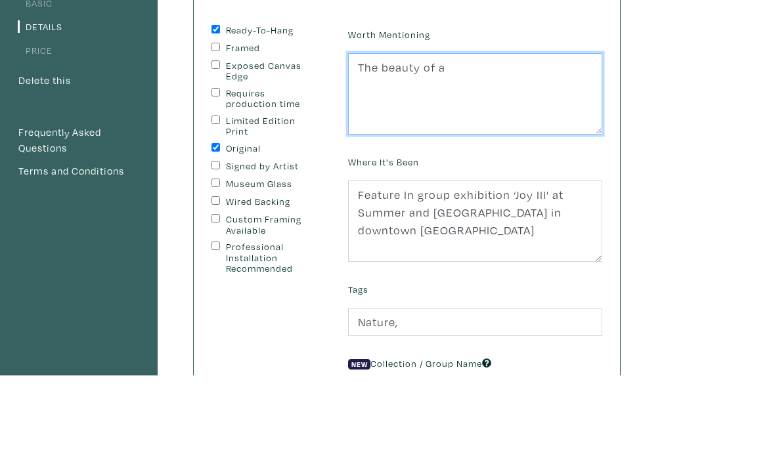
type textarea "The beauty of a"
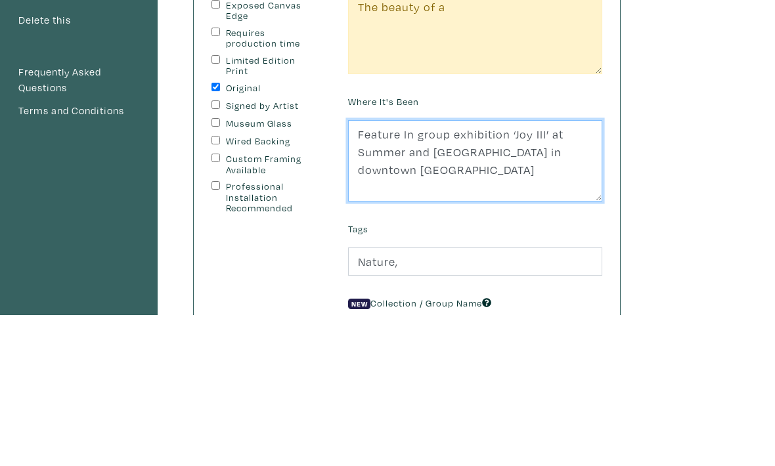
type textarea "Feature In group exhibition ‘Joy III’ at Summer and Grace Gallery in downtown O…"
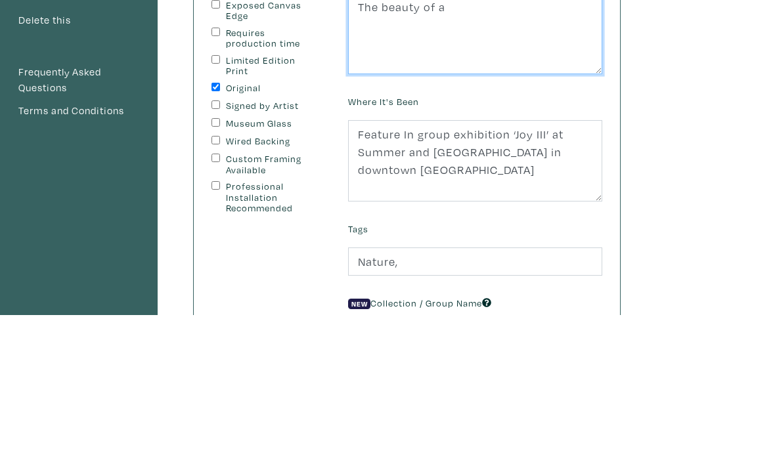
click at [512, 144] on textarea "The beauty of a" at bounding box center [475, 184] width 254 height 81
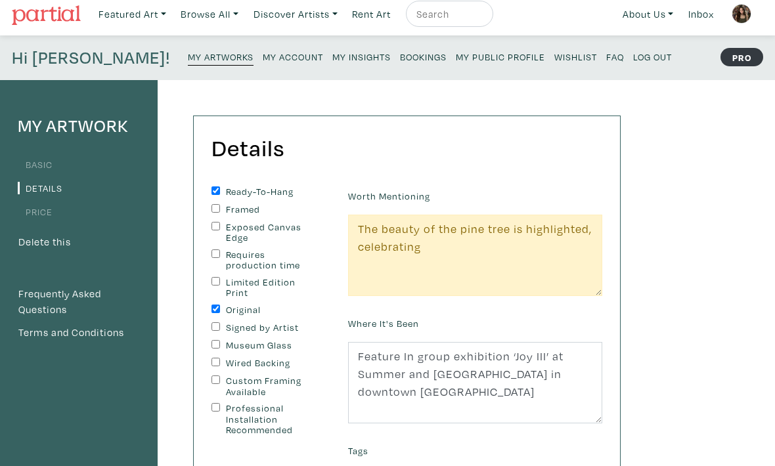
scroll to position [0, 0]
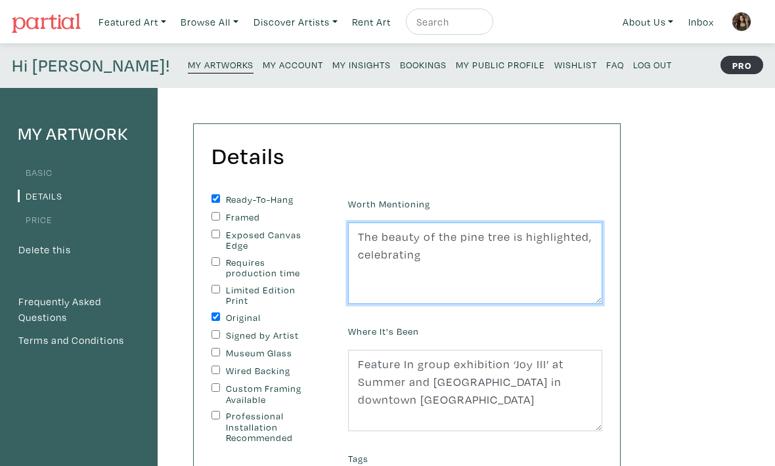
click at [538, 264] on textarea "The beauty of the pine tree is highlighted, celebrating" at bounding box center [475, 263] width 254 height 81
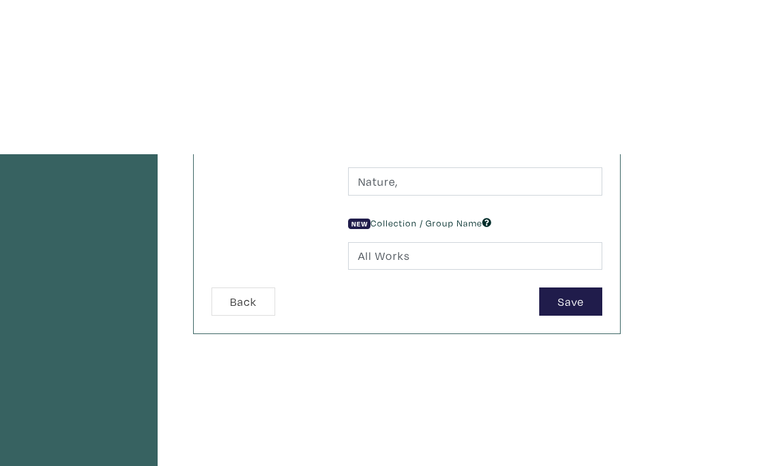
scroll to position [310, 0]
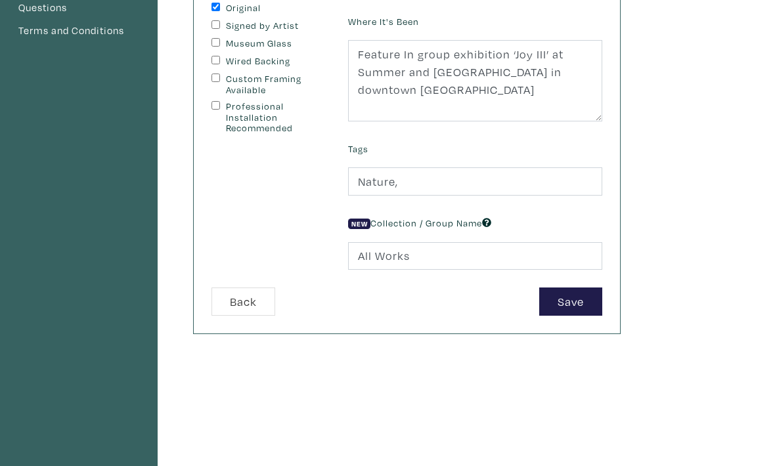
type textarea "This painting is a love letter to the gigantic pines that tower over other tree…"
click at [584, 299] on button "Save" at bounding box center [570, 302] width 63 height 28
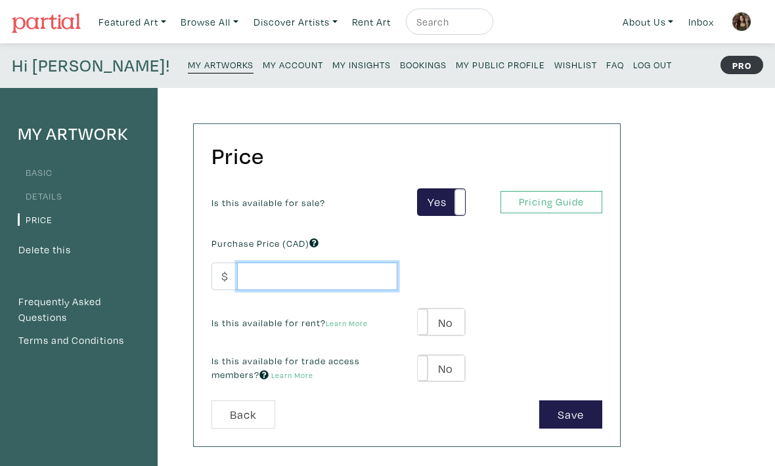
click at [257, 276] on input "number" at bounding box center [317, 277] width 160 height 28
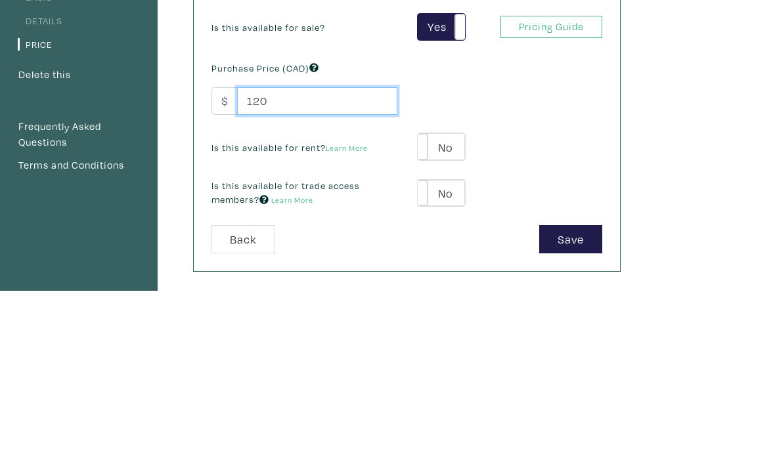
type input "120"
click at [433, 309] on label "No" at bounding box center [440, 322] width 47 height 27
type input "25"
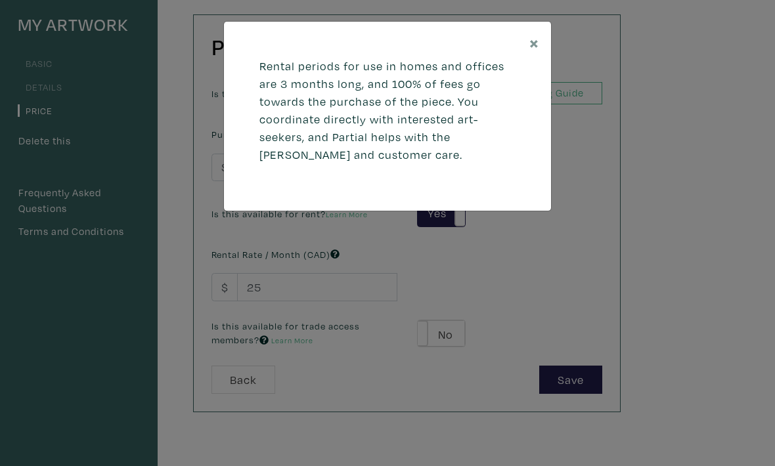
click at [538, 61] on button "×" at bounding box center [533, 42] width 33 height 41
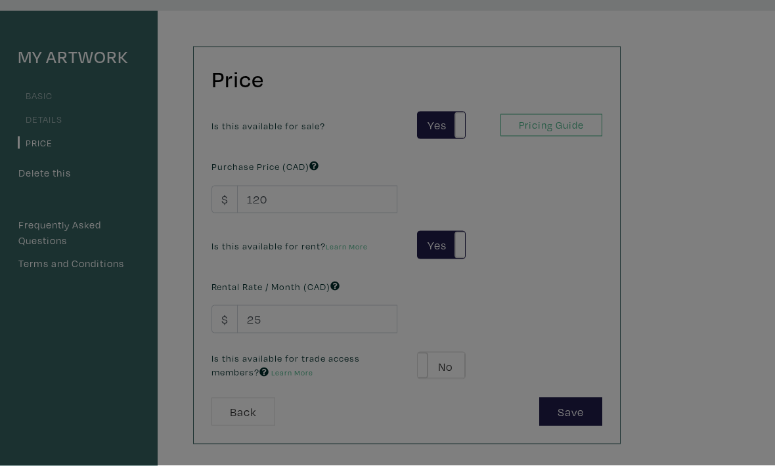
click at [533, 30] on div at bounding box center [387, 233] width 775 height 466
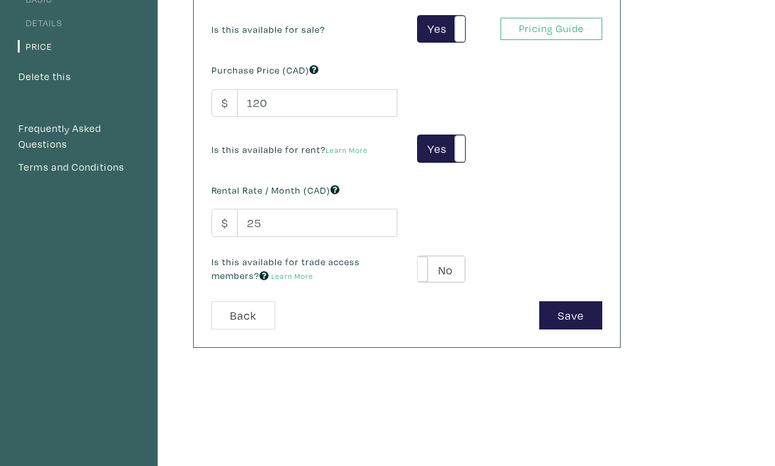
scroll to position [169, 0]
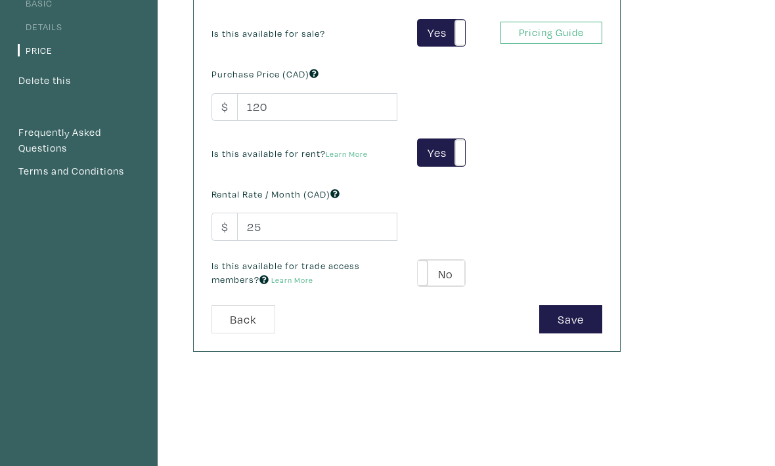
click at [427, 268] on span at bounding box center [418, 273] width 20 height 27
type input "39"
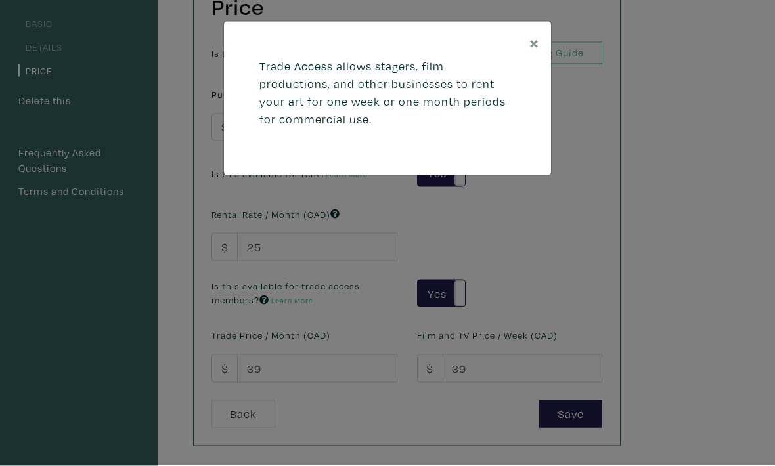
scroll to position [146, 0]
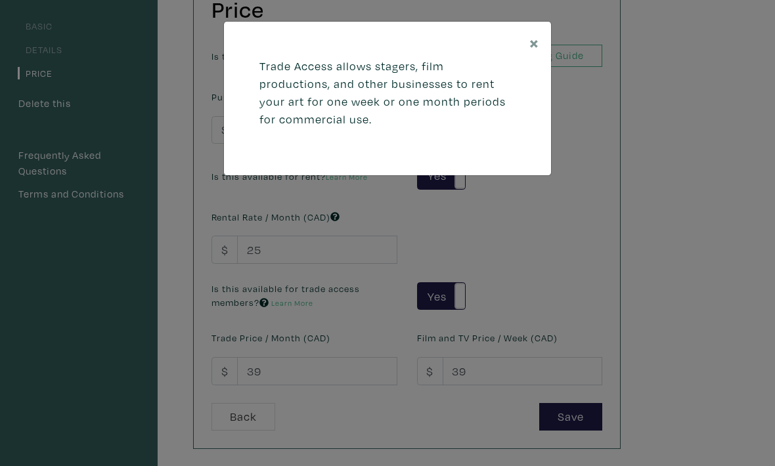
click at [534, 35] on span "×" at bounding box center [534, 42] width 10 height 23
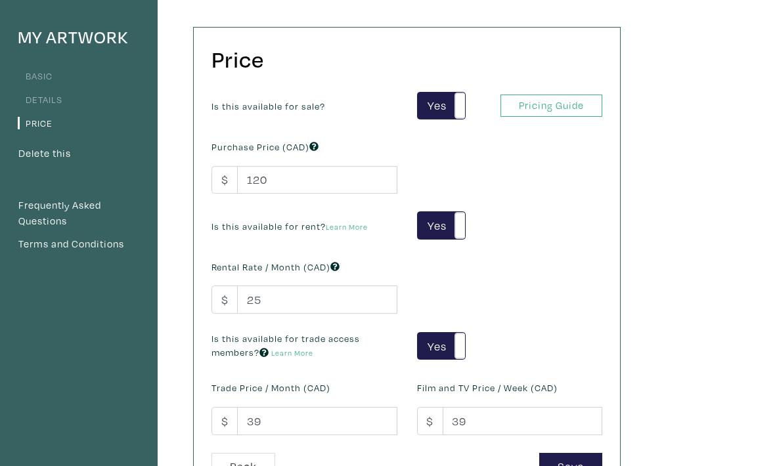
scroll to position [96, 0]
click at [570, 459] on button "Save" at bounding box center [570, 468] width 63 height 28
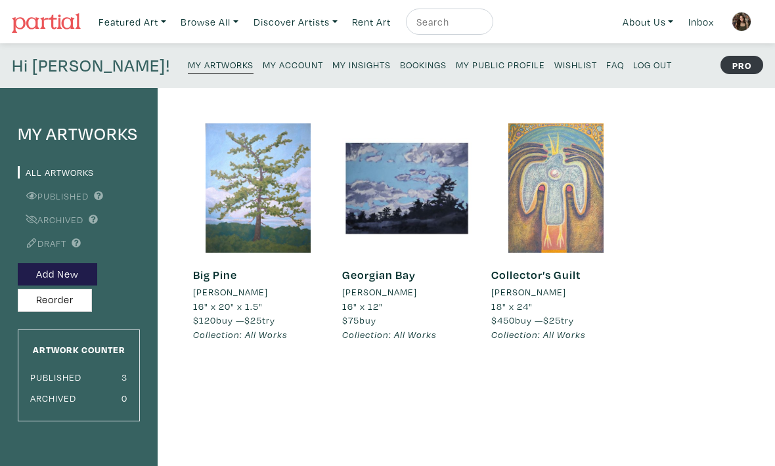
click at [236, 209] on div at bounding box center [257, 187] width 129 height 129
